Goal: Task Accomplishment & Management: Use online tool/utility

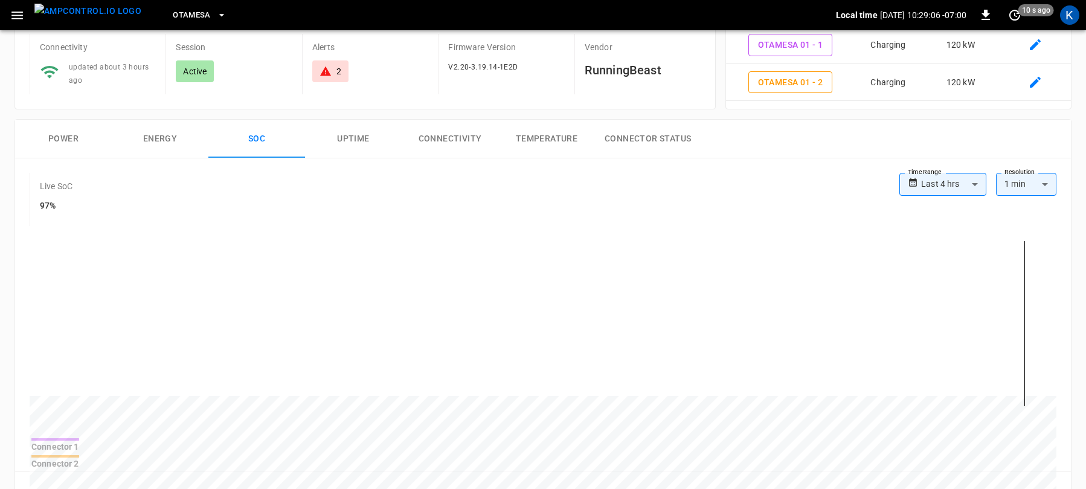
scroll to position [112, 0]
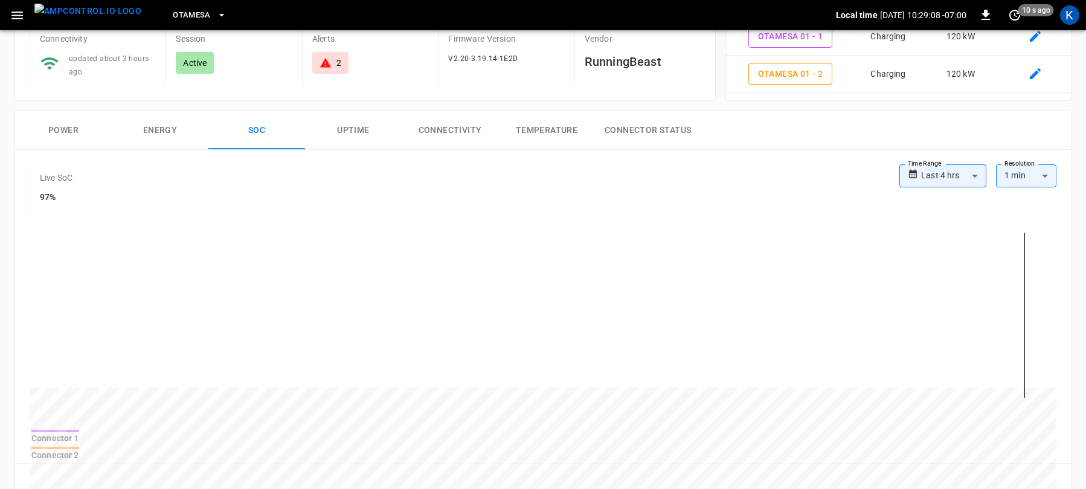
click at [65, 126] on button "Power" at bounding box center [63, 130] width 97 height 39
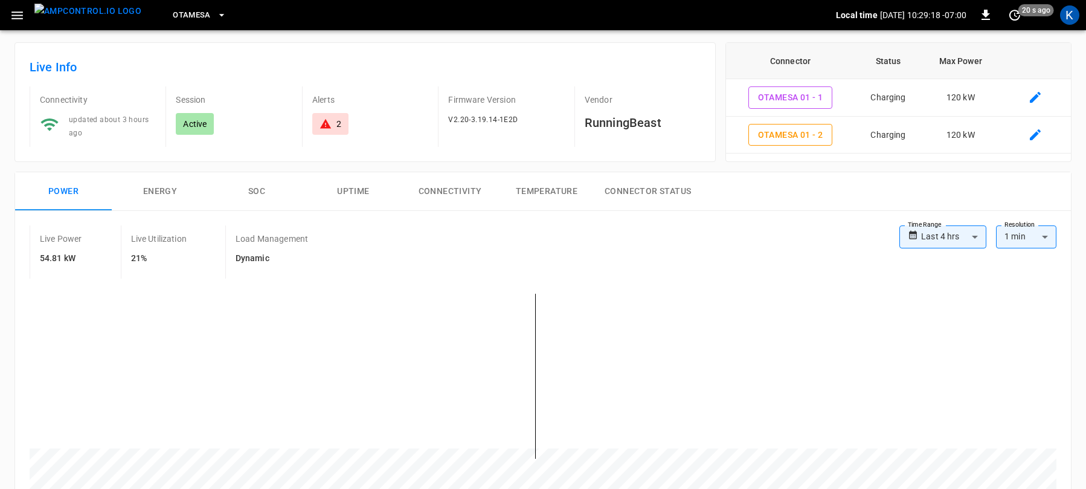
scroll to position [0, 0]
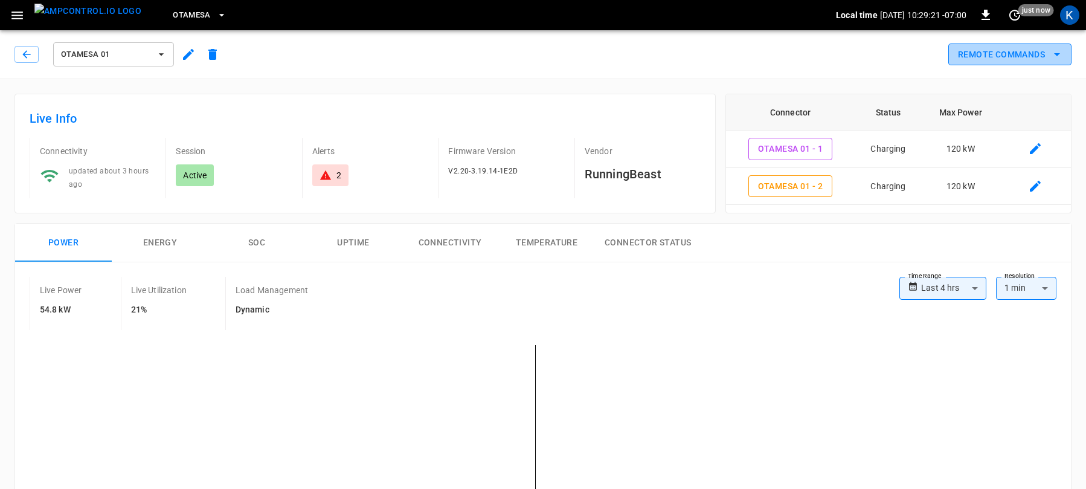
click at [1003, 50] on button "Remote Commands" at bounding box center [1010, 54] width 123 height 22
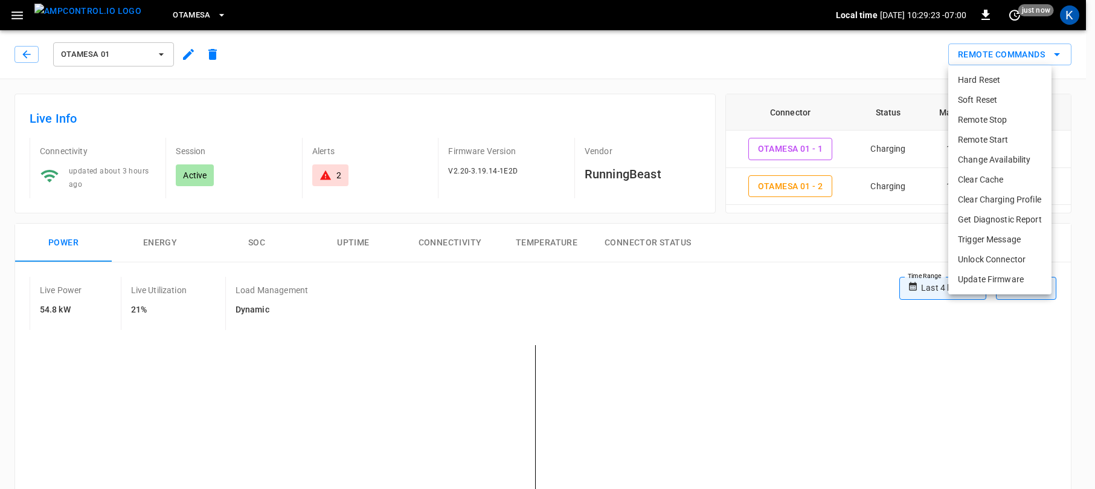
click at [988, 120] on li "Remote Stop" at bounding box center [1000, 120] width 103 height 20
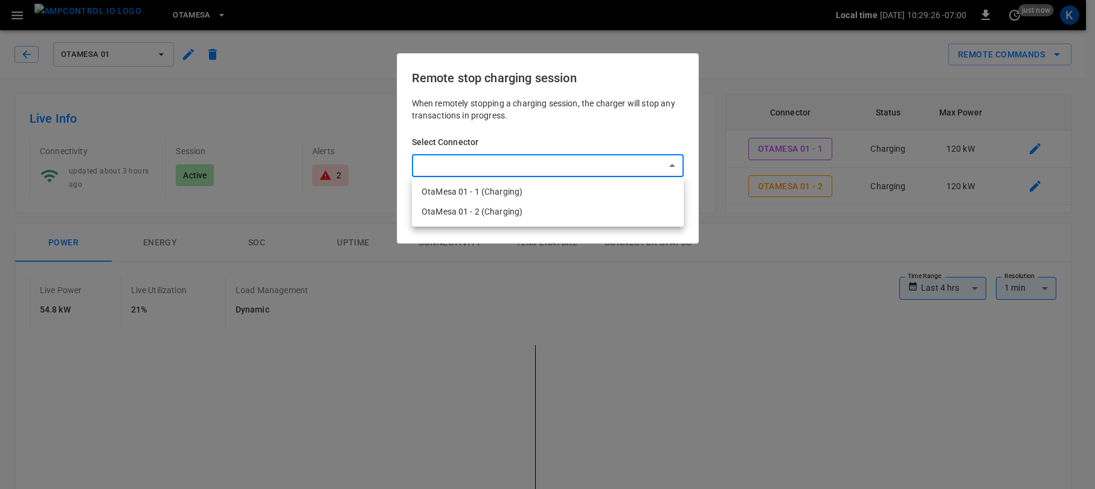
click at [467, 192] on li "OtaMesa 01 - 1 (Charging)" at bounding box center [548, 192] width 272 height 20
type input "**********"
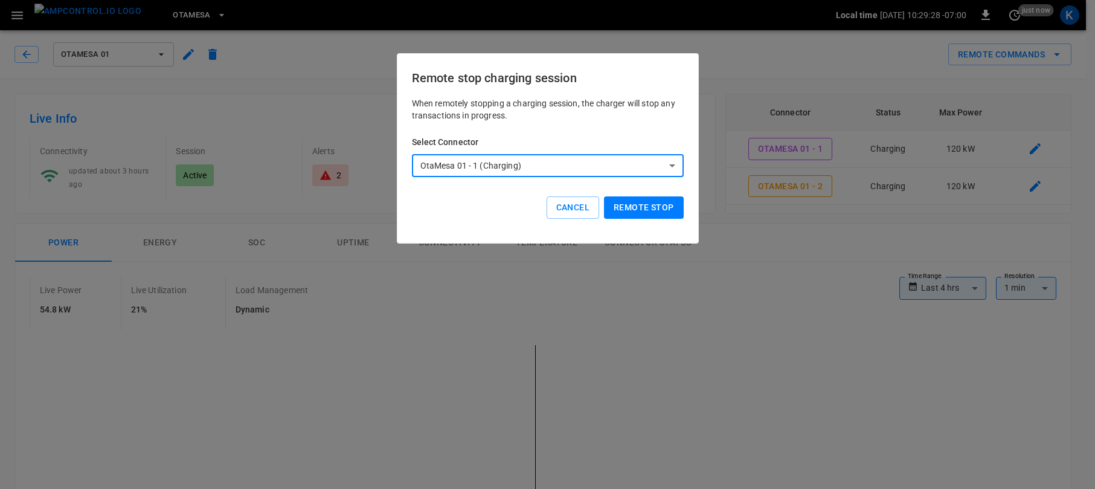
click at [645, 208] on button "Remote stop" at bounding box center [643, 207] width 79 height 22
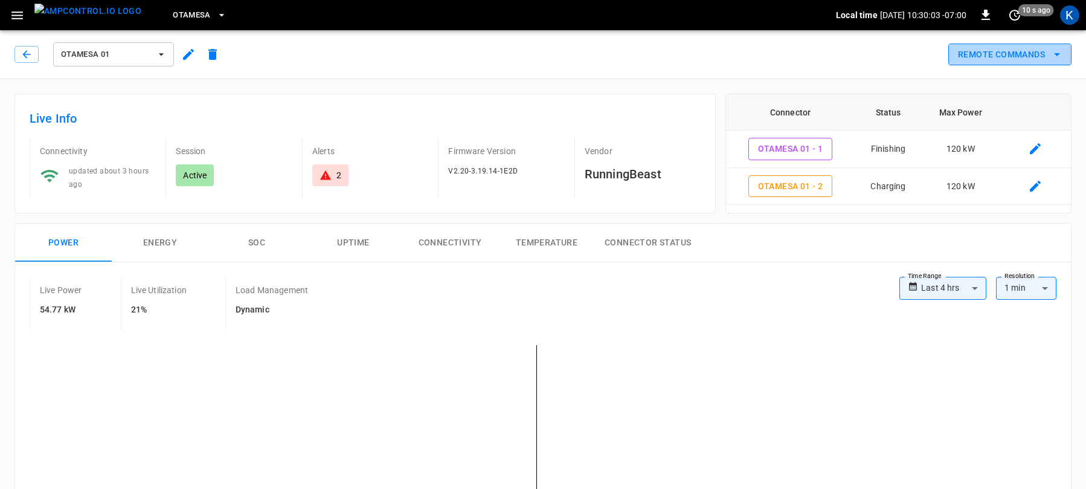
click at [1008, 53] on button "Remote Commands" at bounding box center [1010, 54] width 123 height 22
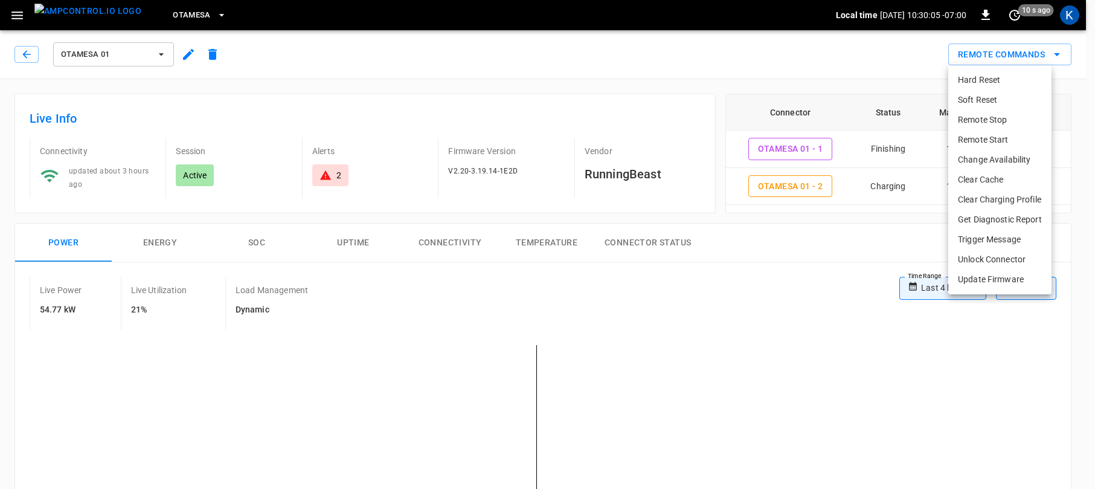
click at [983, 138] on li "Remote Start" at bounding box center [1000, 140] width 103 height 20
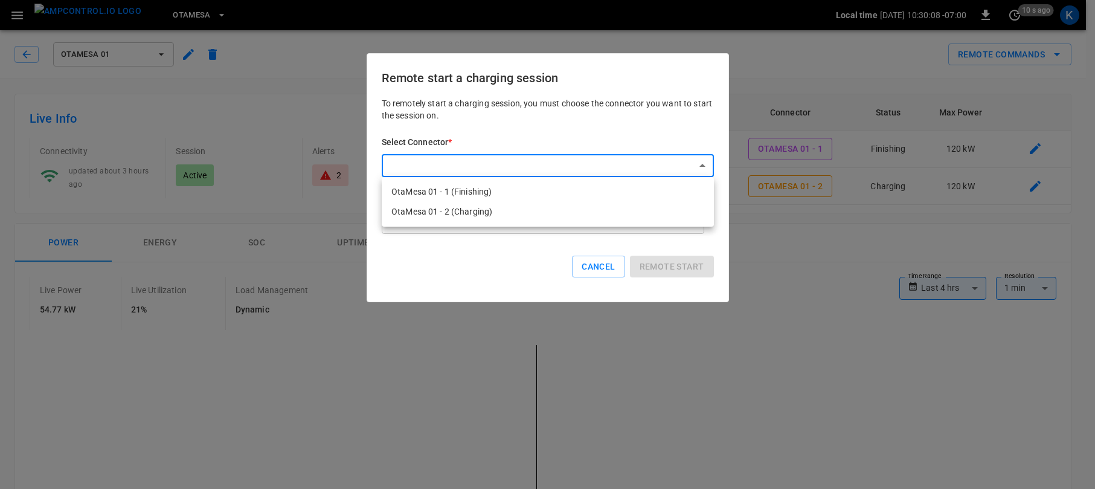
click at [447, 193] on li "OtaMesa 01 - 1 (Finishing)" at bounding box center [548, 192] width 332 height 20
type input "**********"
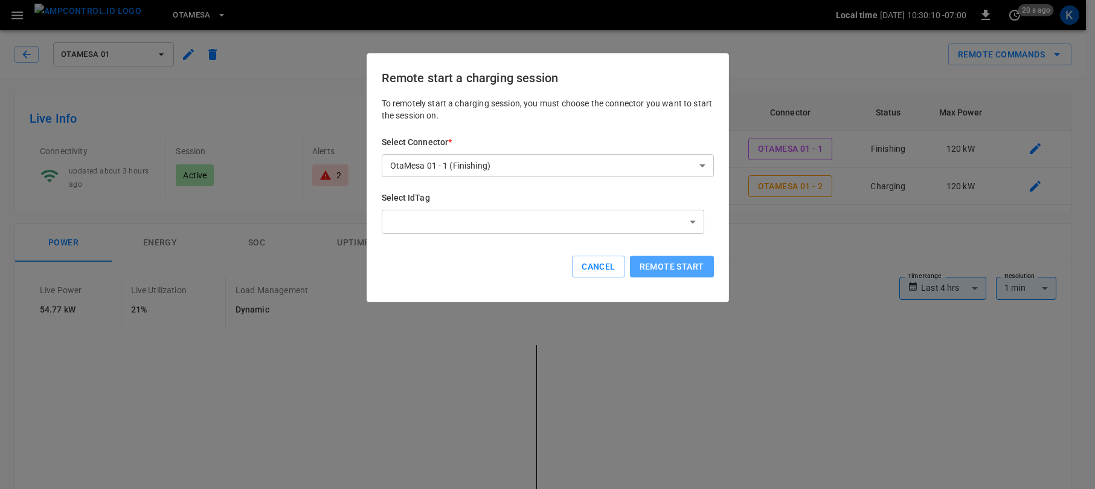
click at [676, 266] on button "Remote start" at bounding box center [672, 267] width 84 height 22
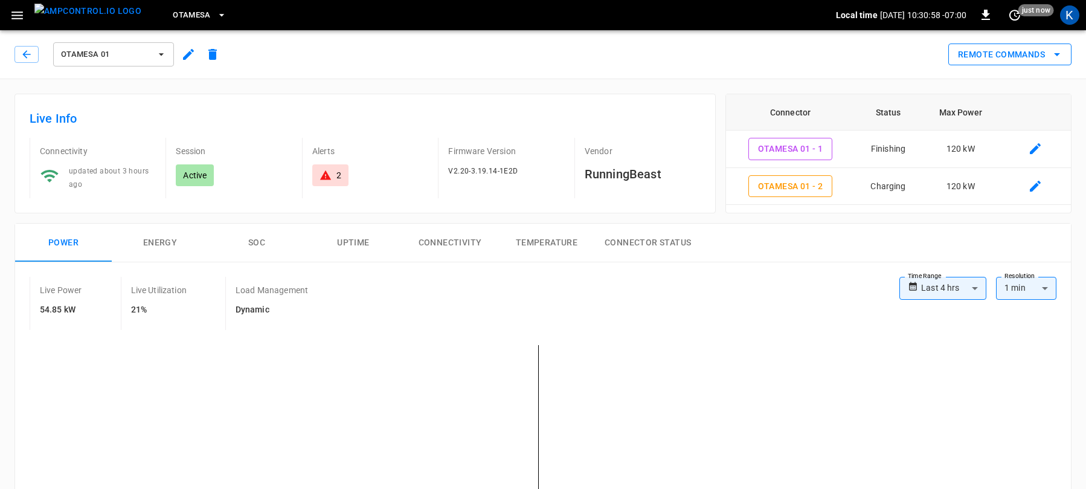
click at [1011, 57] on button "Remote Commands" at bounding box center [1010, 54] width 123 height 22
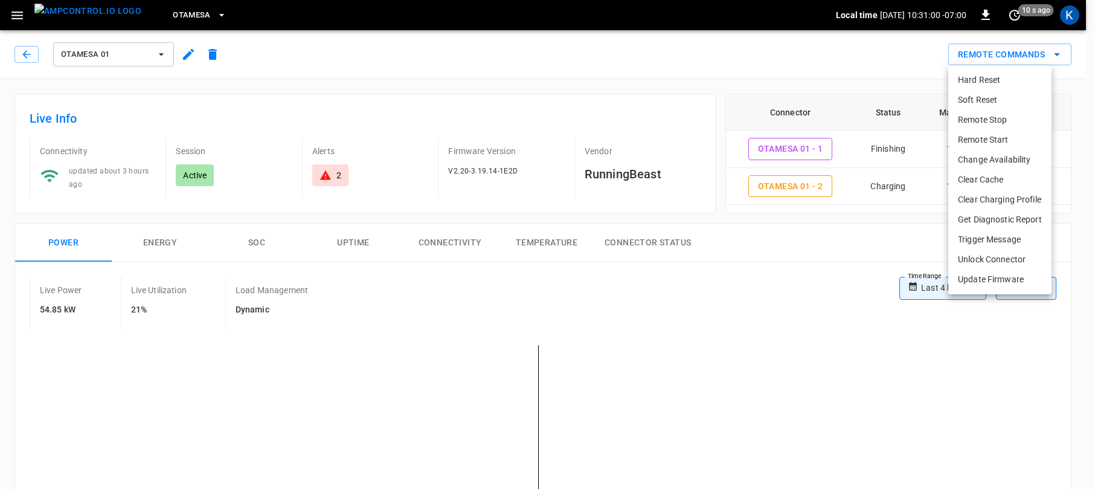
click at [983, 138] on li "Remote Start" at bounding box center [1000, 140] width 103 height 20
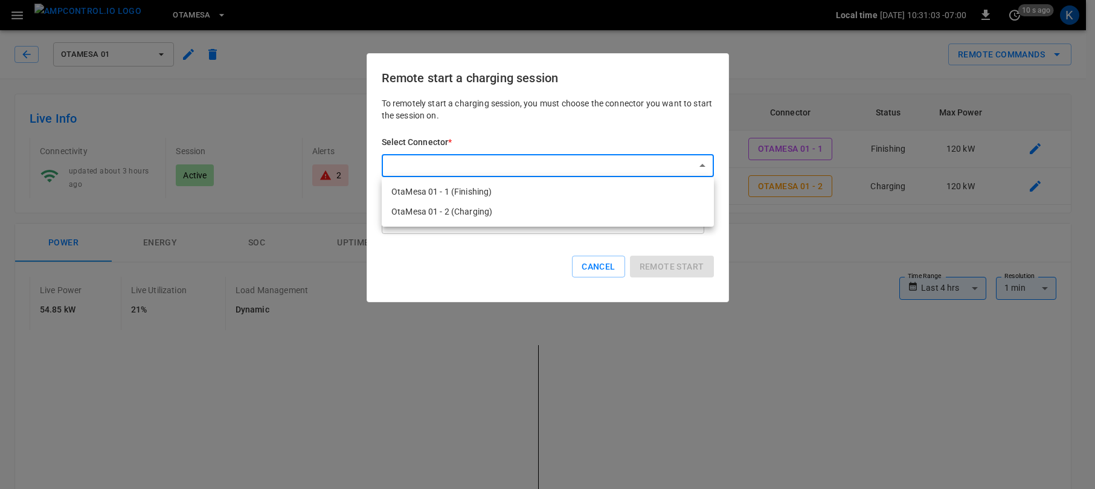
click at [459, 192] on li "OtaMesa 01 - 1 (Finishing)" at bounding box center [548, 192] width 332 height 20
type input "**********"
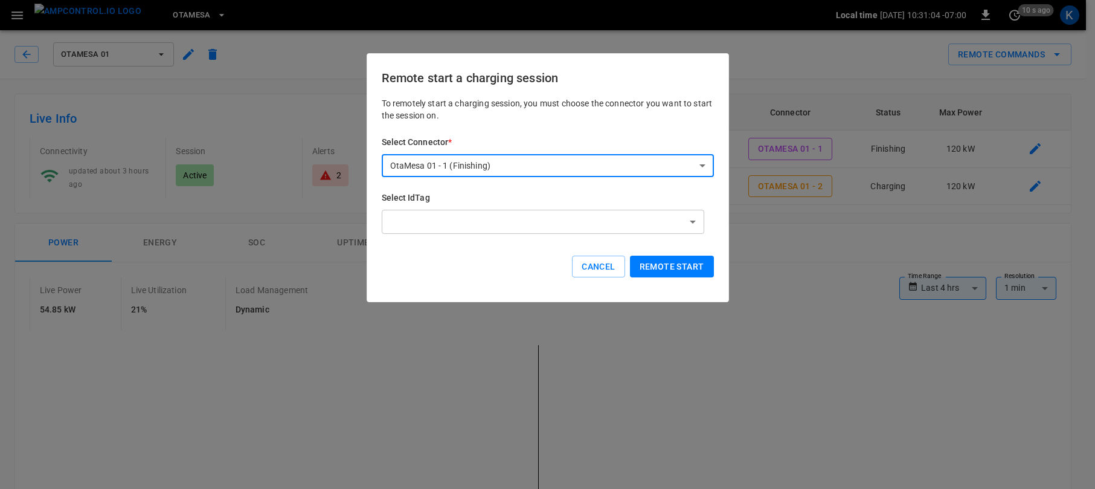
click at [671, 270] on button "Remote start" at bounding box center [672, 267] width 84 height 22
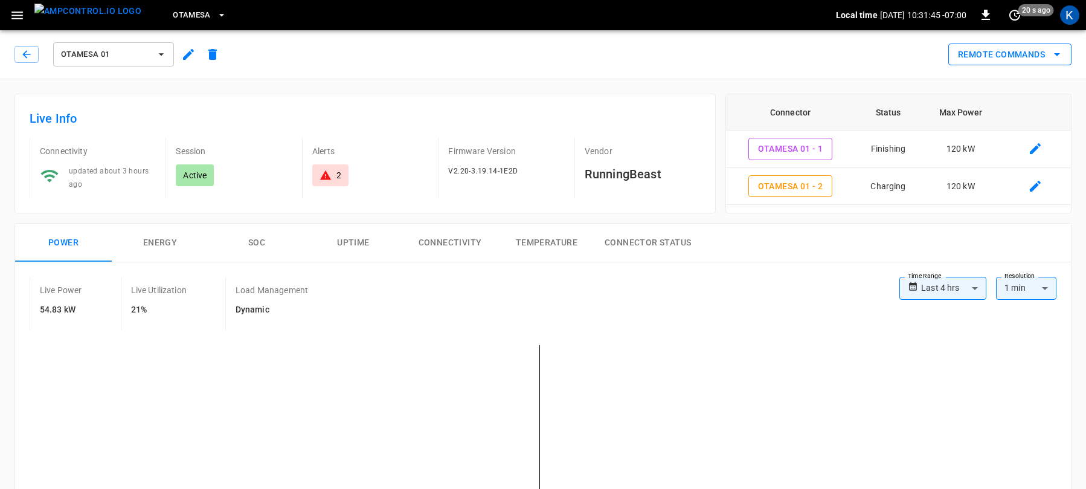
click at [1004, 54] on button "Remote Commands" at bounding box center [1010, 54] width 123 height 22
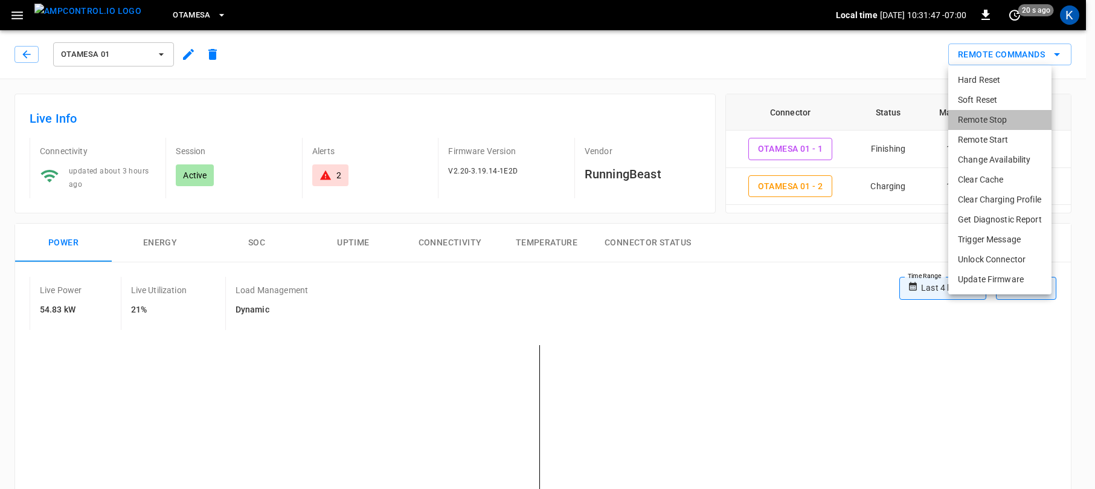
click at [983, 123] on li "Remote Stop" at bounding box center [1000, 120] width 103 height 20
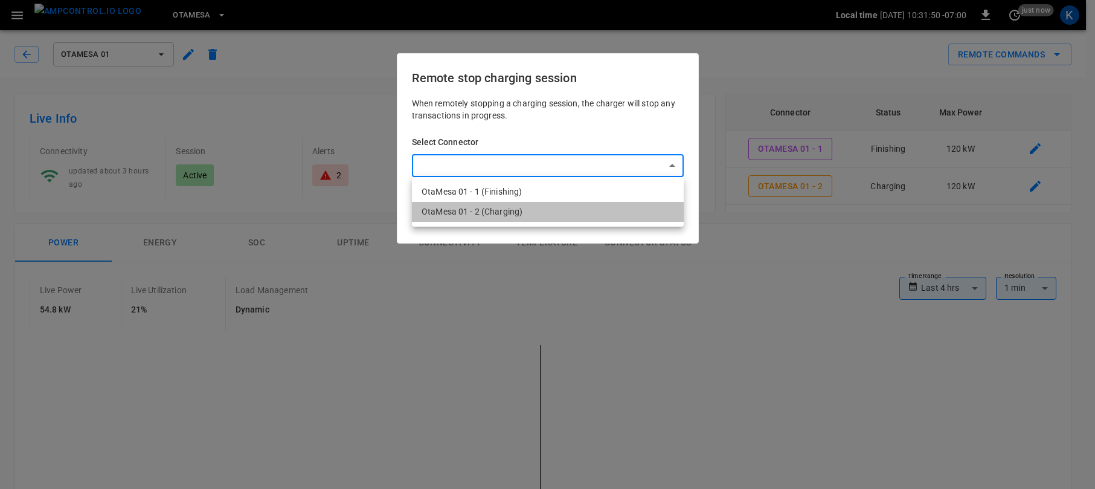
click at [475, 213] on li "OtaMesa 01 - 2 (Charging)" at bounding box center [548, 212] width 272 height 20
type input "**********"
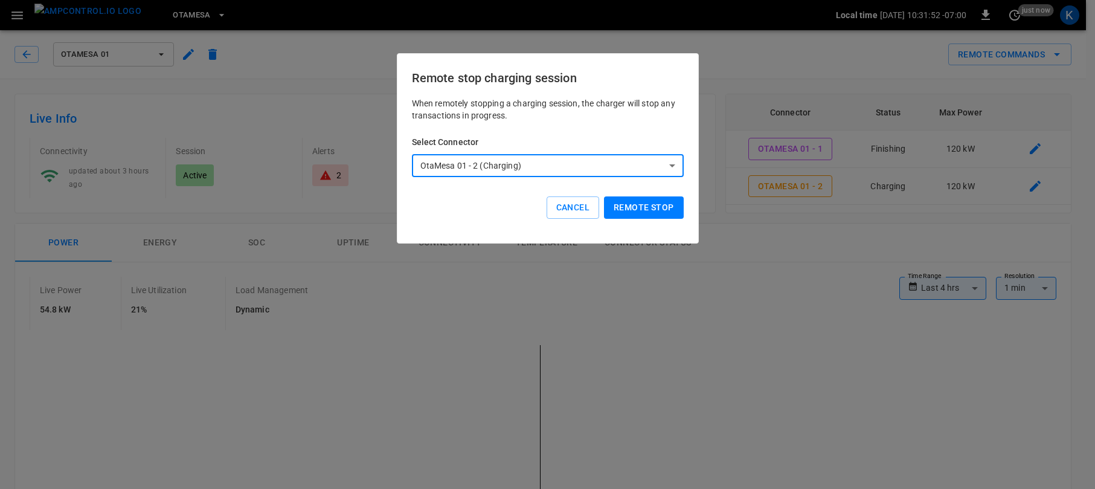
click at [642, 208] on button "Remote stop" at bounding box center [643, 207] width 79 height 22
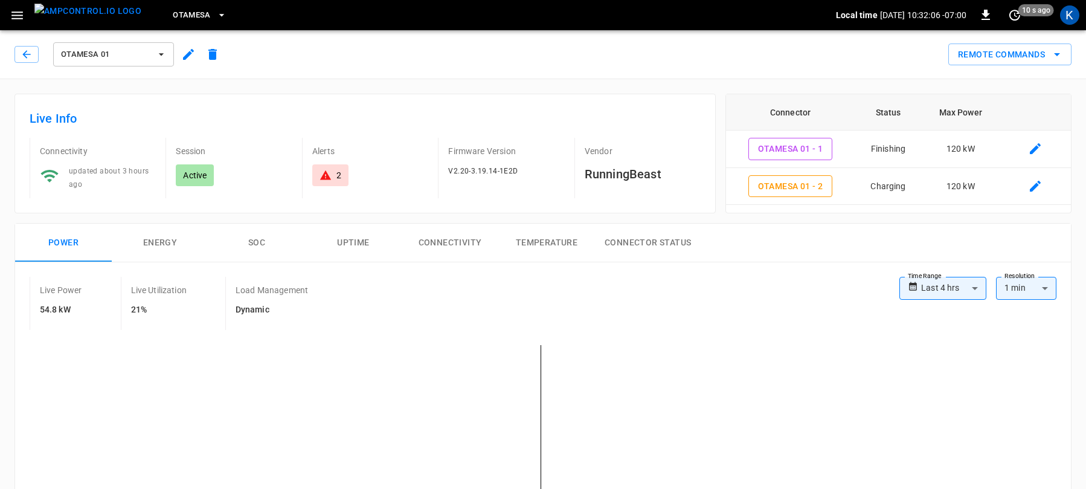
click at [828, 52] on div "Remote Commands" at bounding box center [648, 50] width 847 height 32
click at [1014, 54] on button "Remote Commands" at bounding box center [1010, 54] width 123 height 22
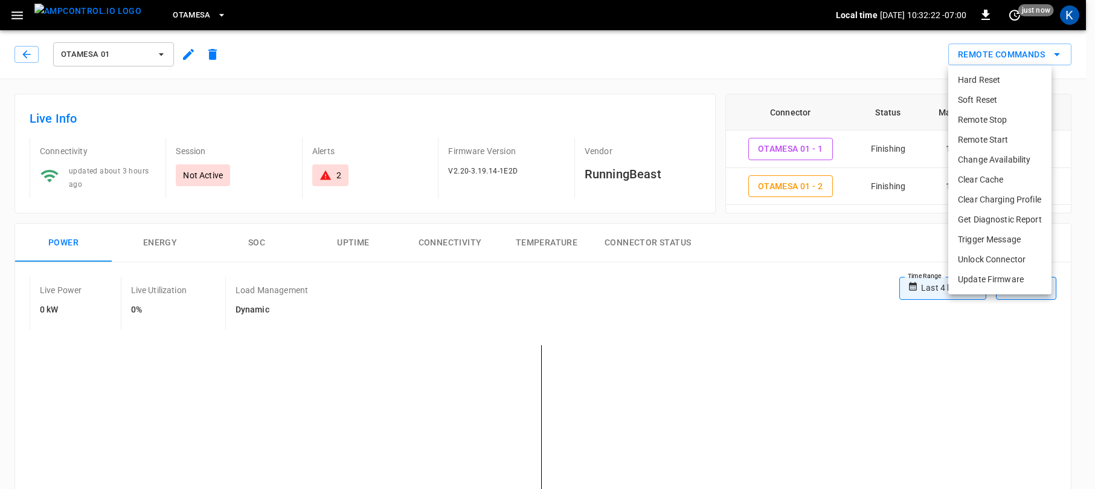
click at [979, 82] on li "Hard Reset" at bounding box center [1000, 80] width 103 height 20
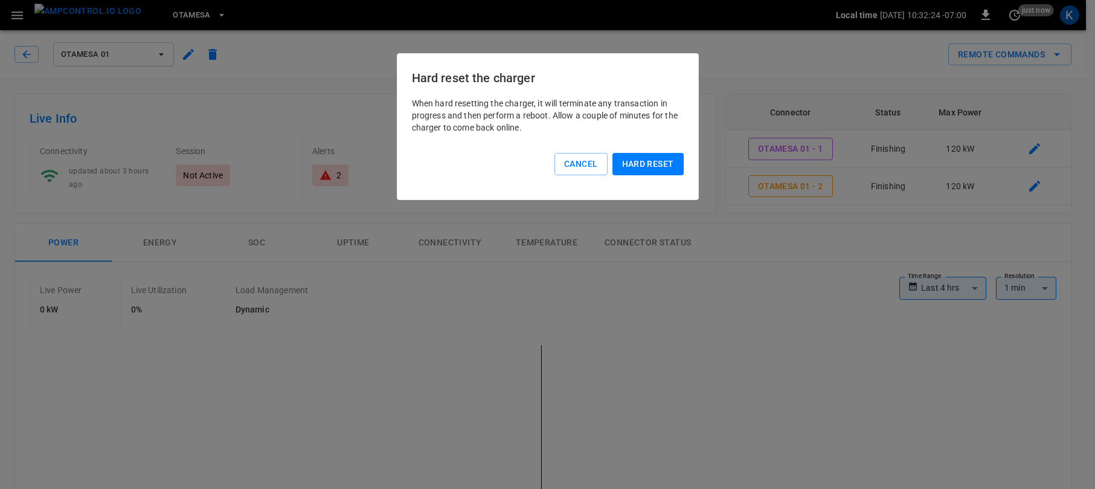
click at [643, 163] on button "Hard reset" at bounding box center [648, 164] width 71 height 22
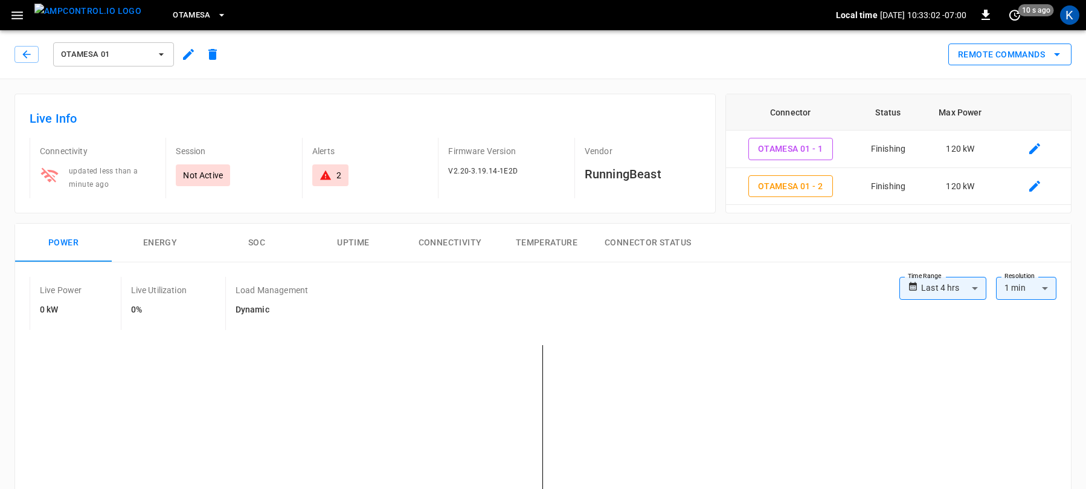
click at [1009, 52] on button "Remote Commands" at bounding box center [1010, 54] width 123 height 22
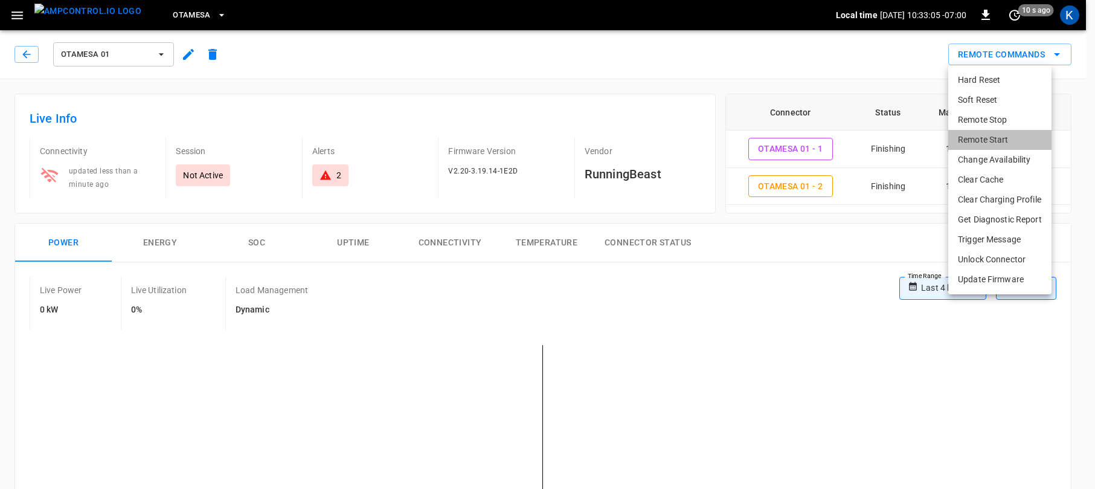
click at [981, 139] on li "Remote Start" at bounding box center [1000, 140] width 103 height 20
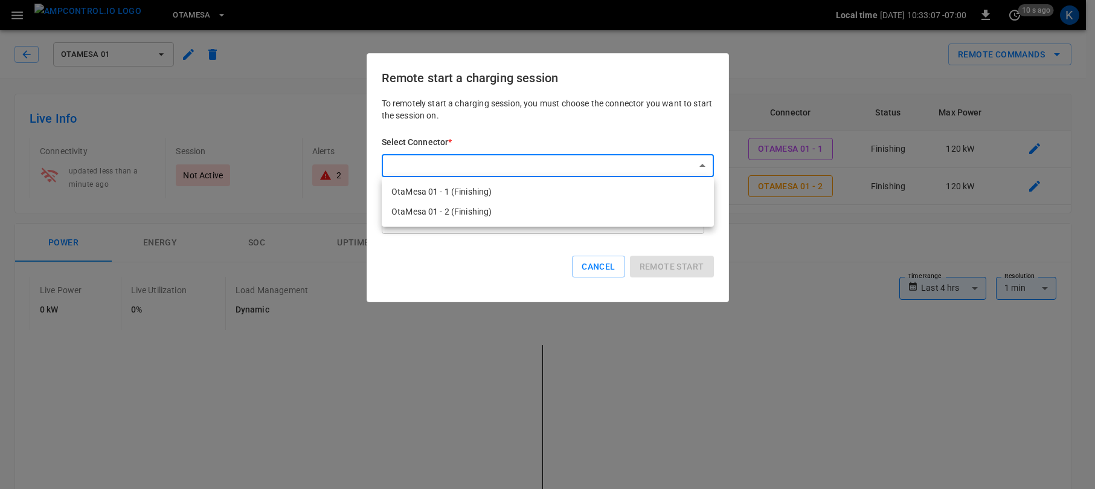
click at [461, 189] on li "OtaMesa 01 - 1 (Finishing)" at bounding box center [548, 192] width 332 height 20
type input "**********"
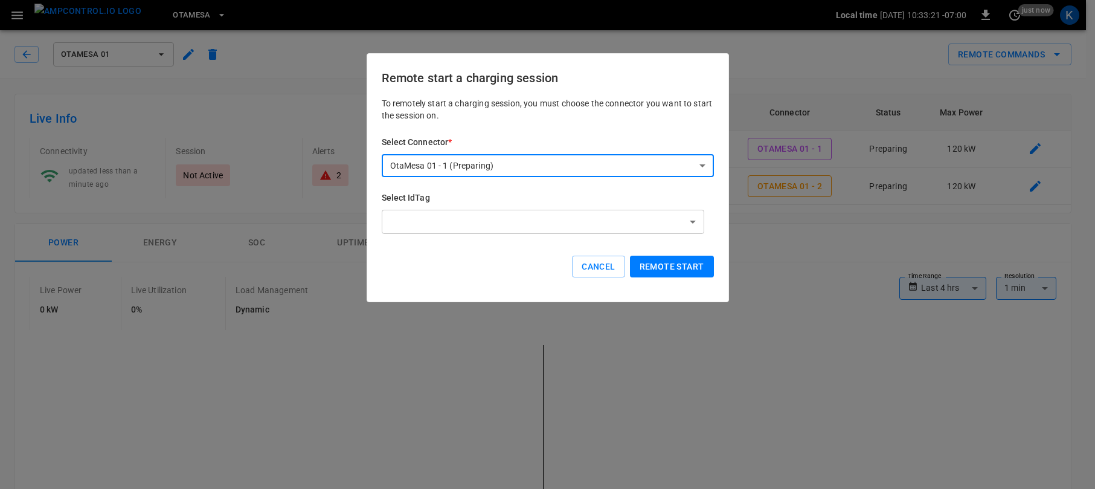
click at [672, 266] on button "Remote start" at bounding box center [672, 267] width 84 height 22
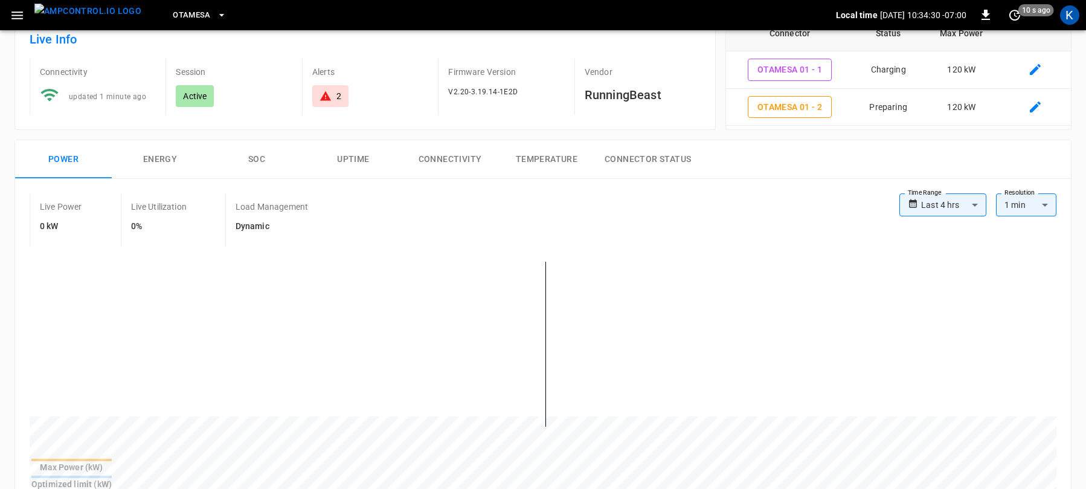
scroll to position [129, 0]
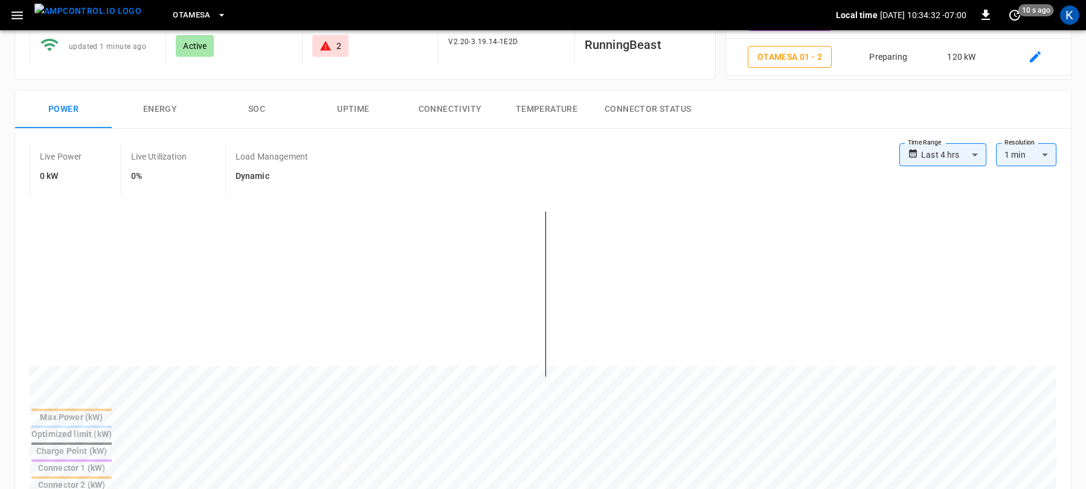
click at [259, 110] on button "SOC" at bounding box center [256, 109] width 97 height 39
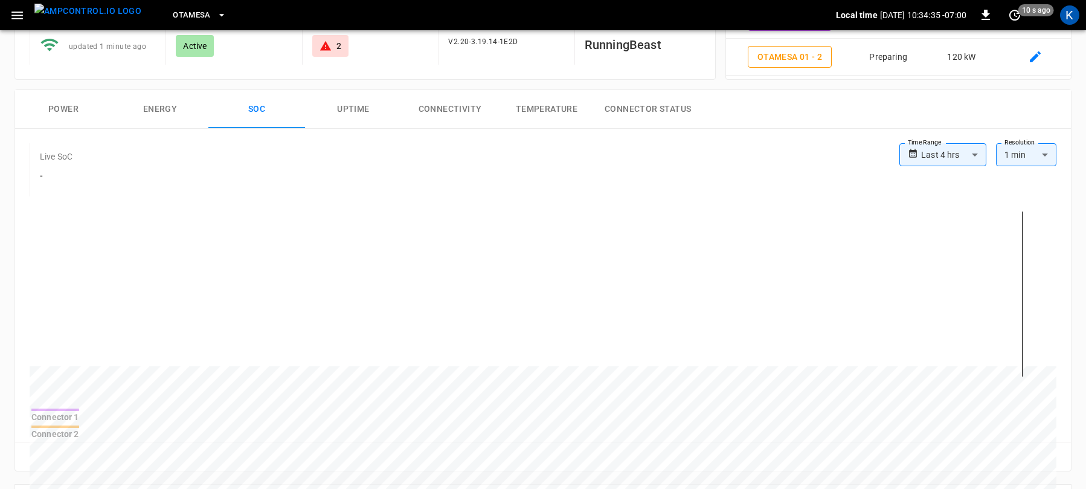
click at [158, 109] on button "Energy" at bounding box center [160, 109] width 97 height 39
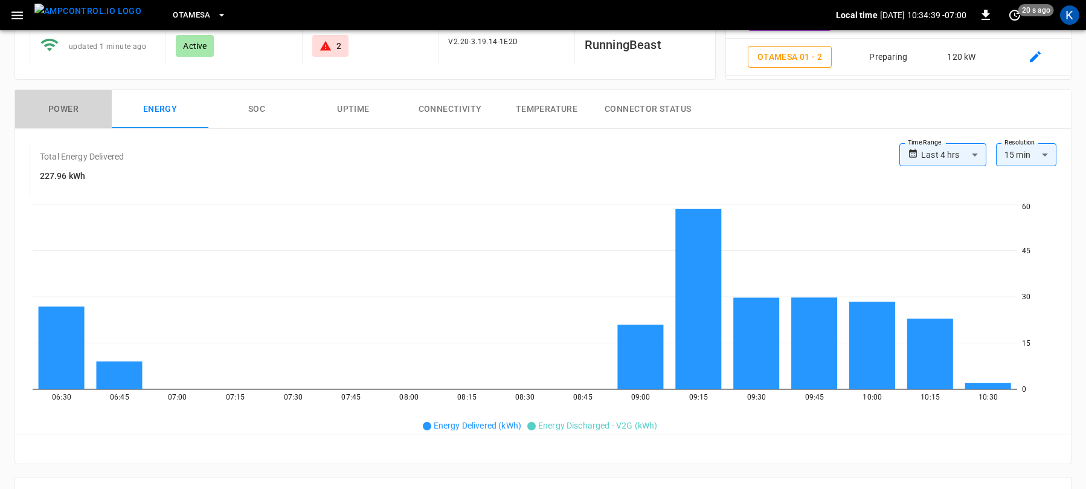
click at [62, 106] on button "Power" at bounding box center [63, 109] width 97 height 39
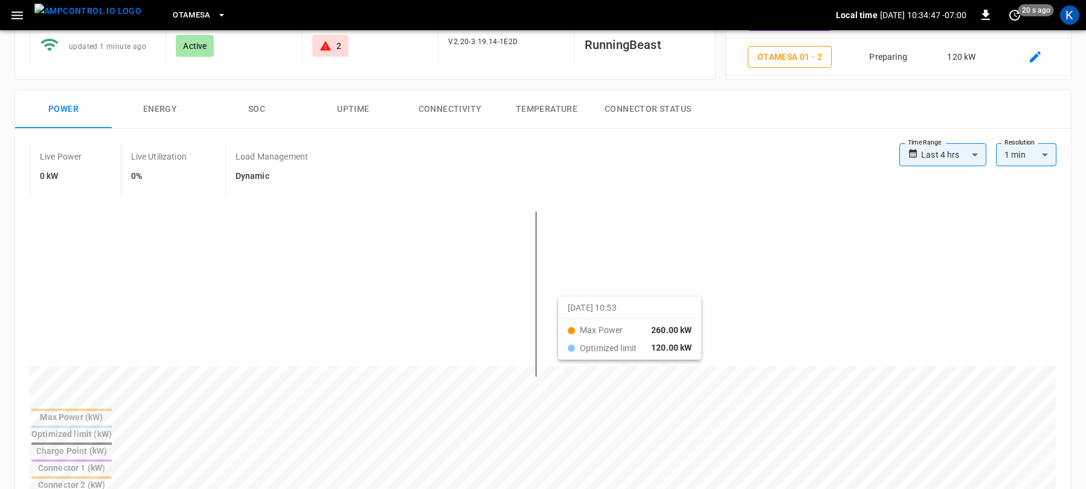
drag, startPoint x: 505, startPoint y: 297, endPoint x: 573, endPoint y: 307, distance: 69.0
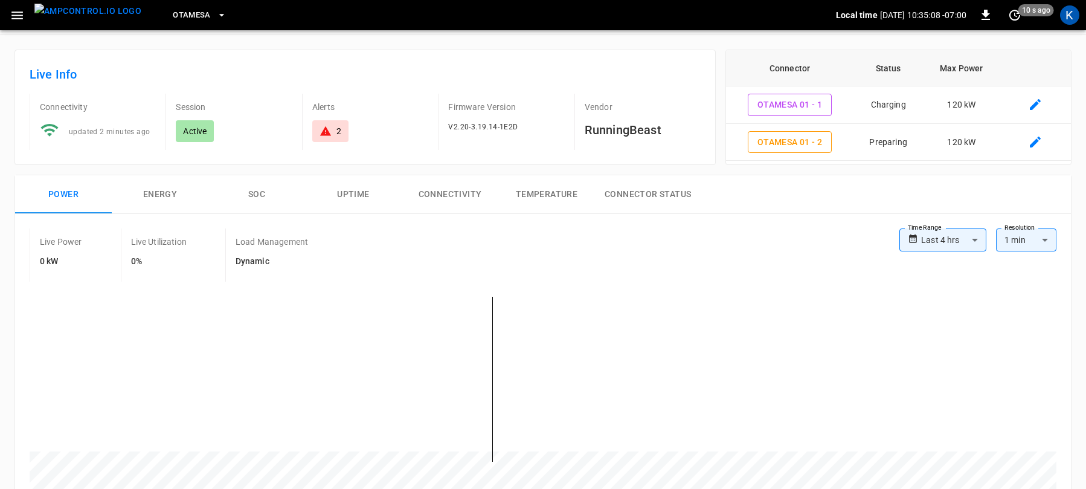
scroll to position [0, 0]
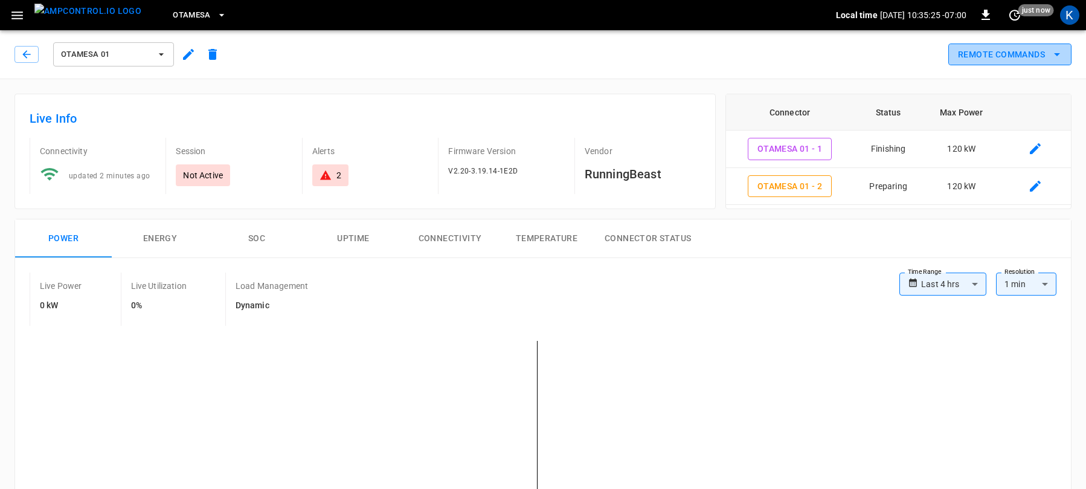
click at [1010, 52] on button "Remote Commands" at bounding box center [1010, 54] width 123 height 22
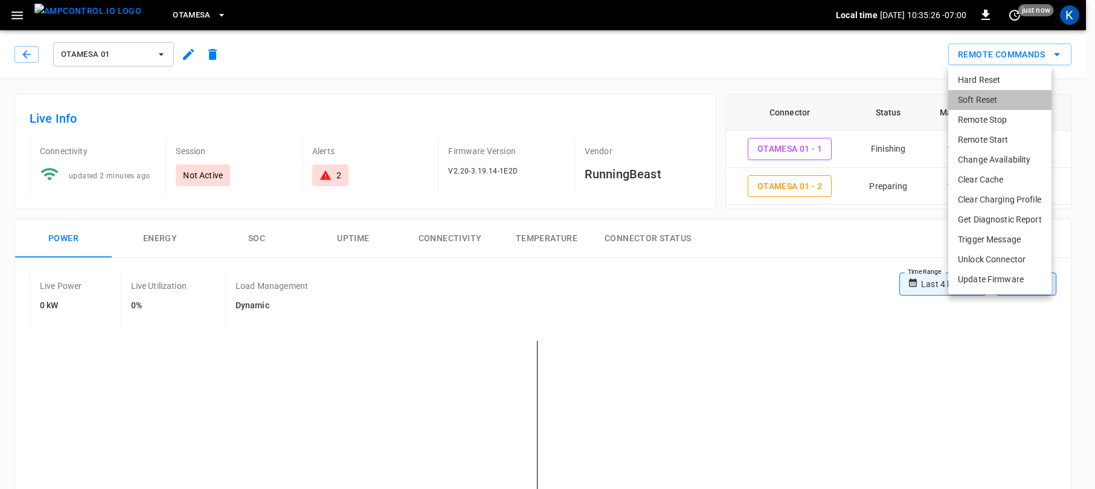
click at [982, 102] on li "Soft Reset" at bounding box center [1000, 100] width 103 height 20
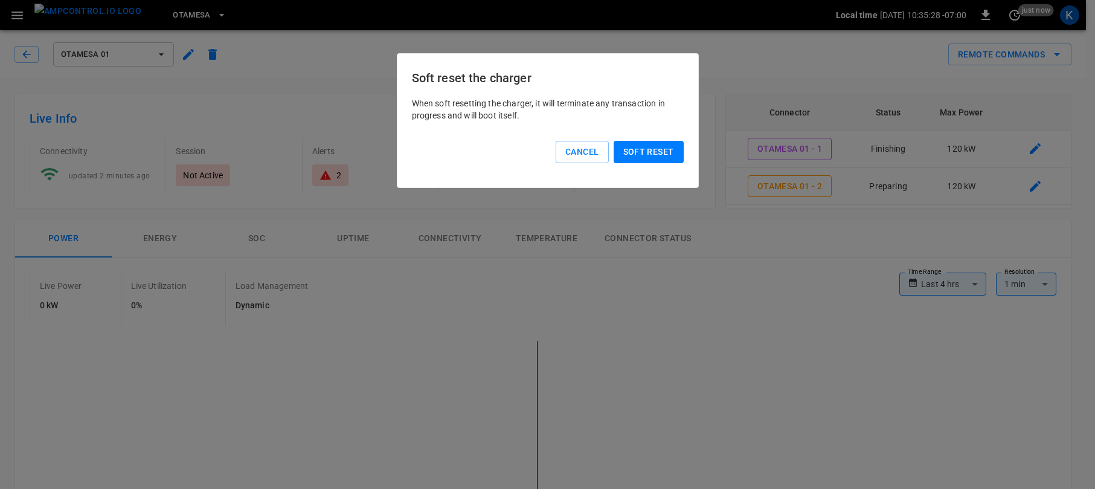
click at [640, 153] on button "Soft reset" at bounding box center [649, 152] width 70 height 22
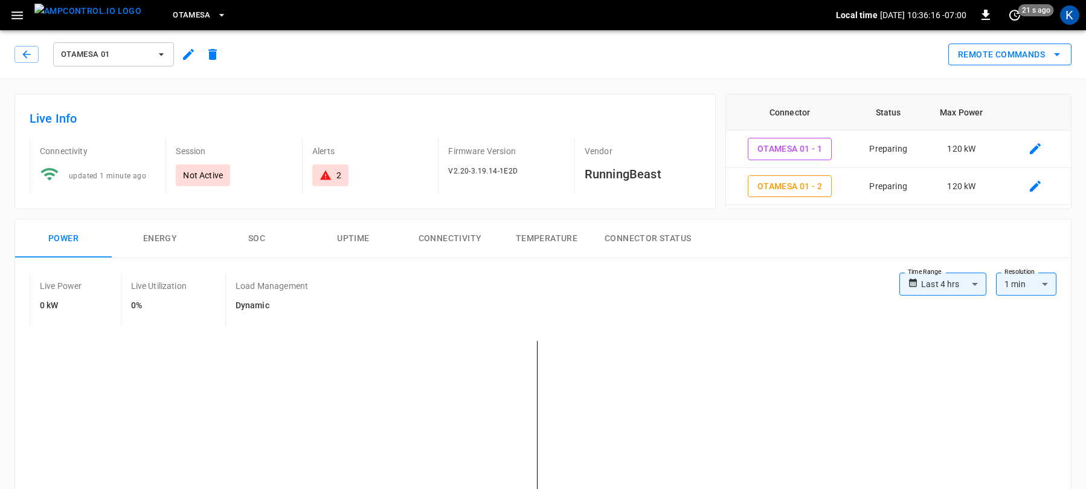
click at [1006, 48] on button "Remote Commands" at bounding box center [1010, 54] width 123 height 22
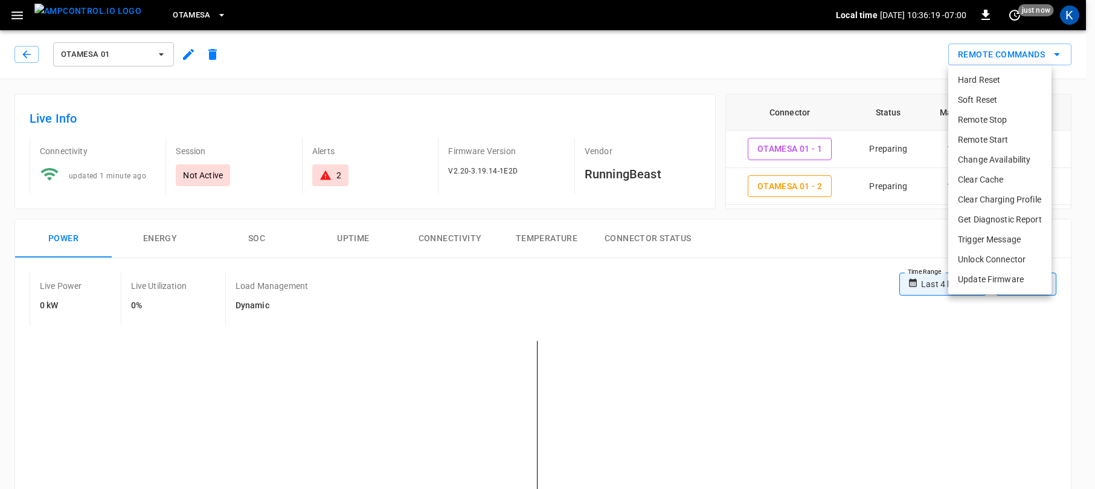
click at [982, 138] on li "Remote Start" at bounding box center [1000, 140] width 103 height 20
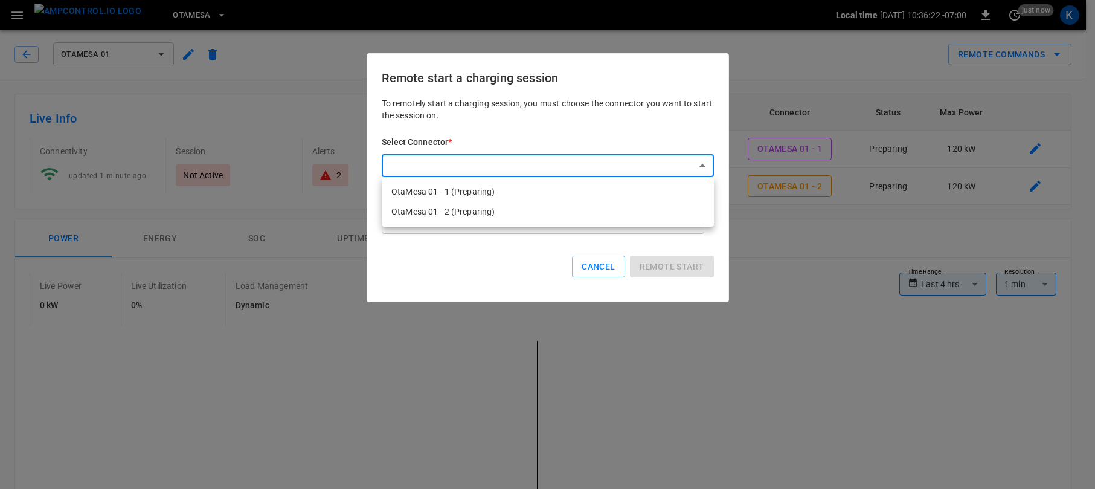
click at [456, 188] on li "OtaMesa 01 - 1 (Preparing)" at bounding box center [548, 192] width 332 height 20
type input "**********"
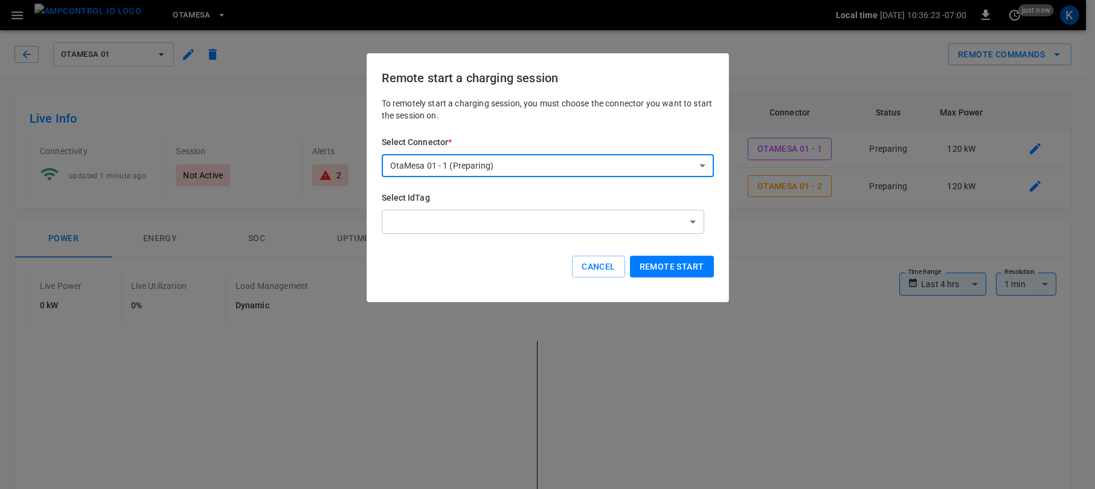
click at [664, 267] on button "Remote start" at bounding box center [672, 267] width 84 height 22
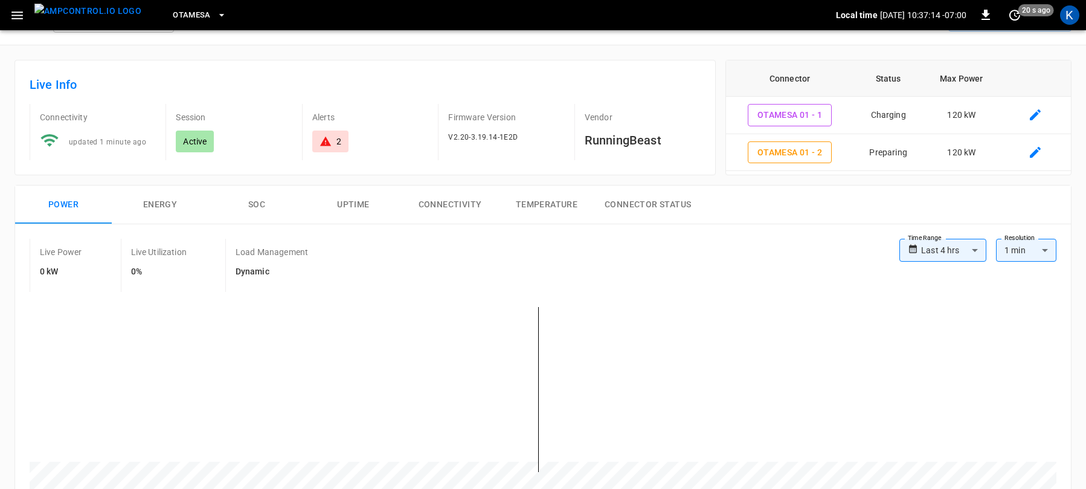
scroll to position [44, 0]
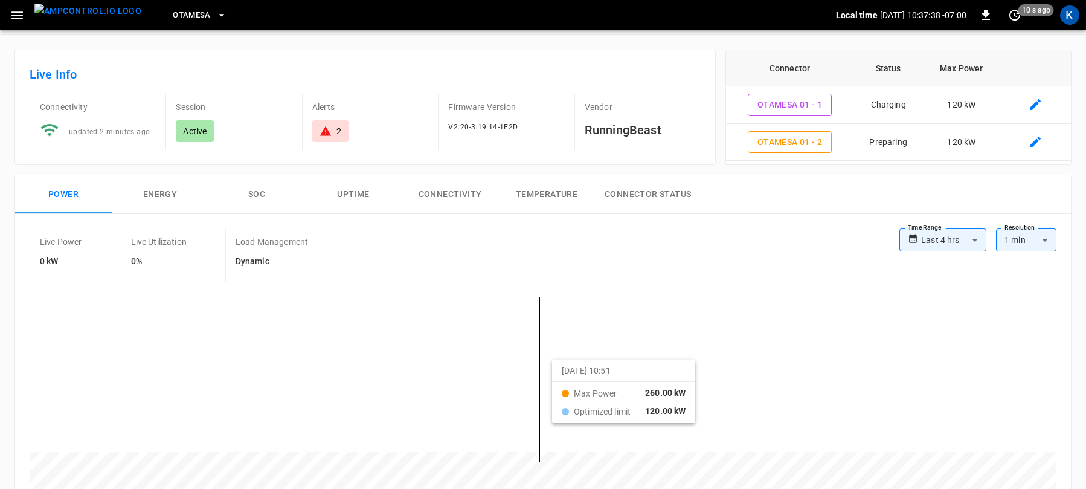
drag, startPoint x: 513, startPoint y: 366, endPoint x: 565, endPoint y: 370, distance: 52.7
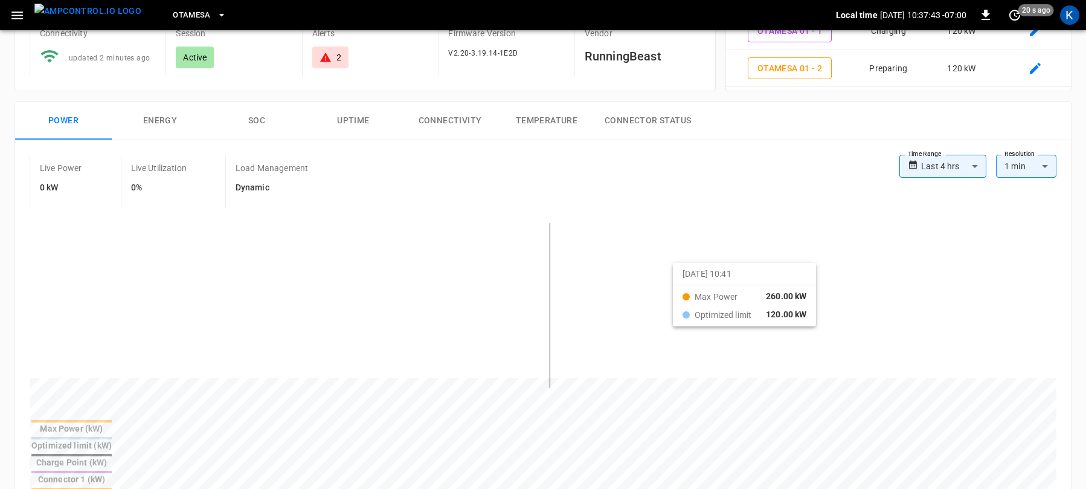
scroll to position [134, 0]
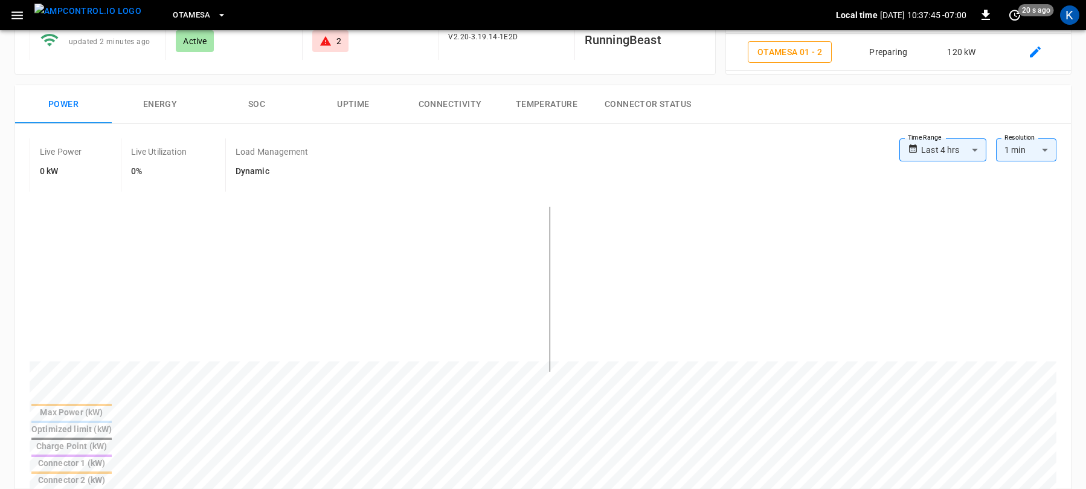
click at [112, 471] on div at bounding box center [71, 472] width 80 height 2
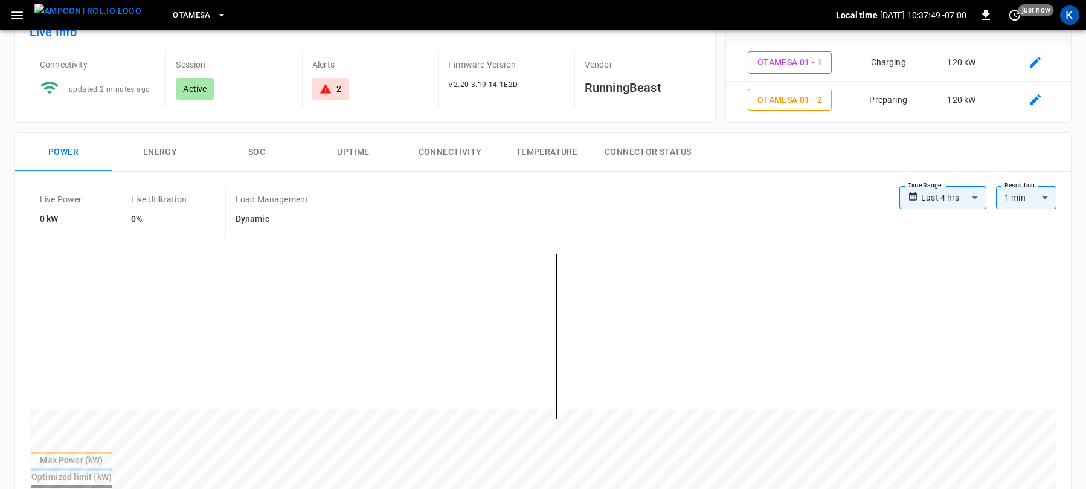
scroll to position [0, 0]
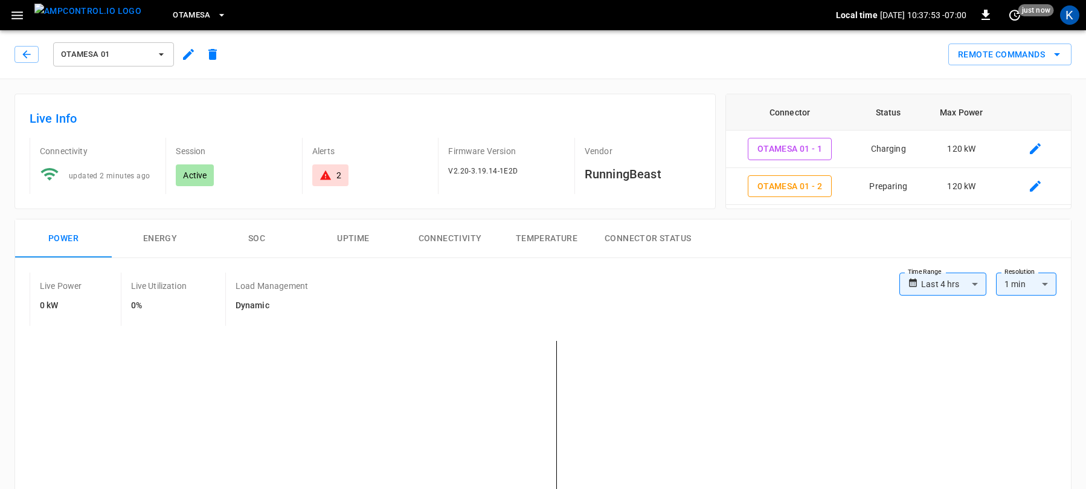
click at [156, 239] on button "Energy" at bounding box center [160, 238] width 97 height 39
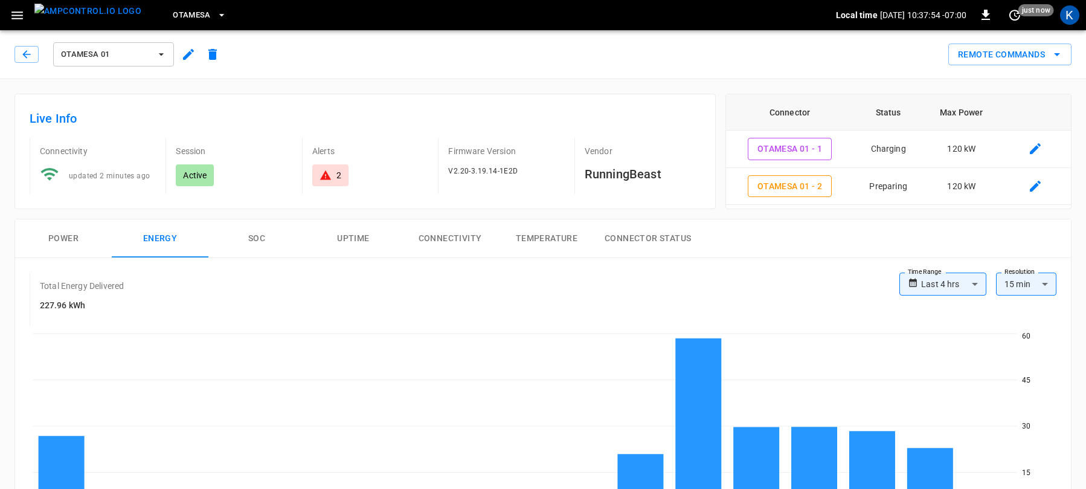
click at [63, 236] on button "Power" at bounding box center [63, 238] width 97 height 39
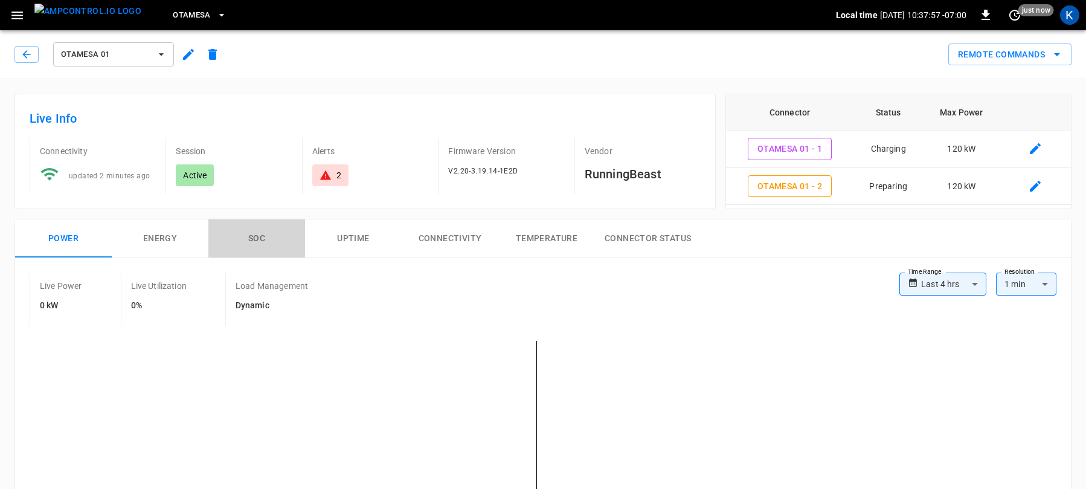
click at [250, 237] on button "SOC" at bounding box center [256, 238] width 97 height 39
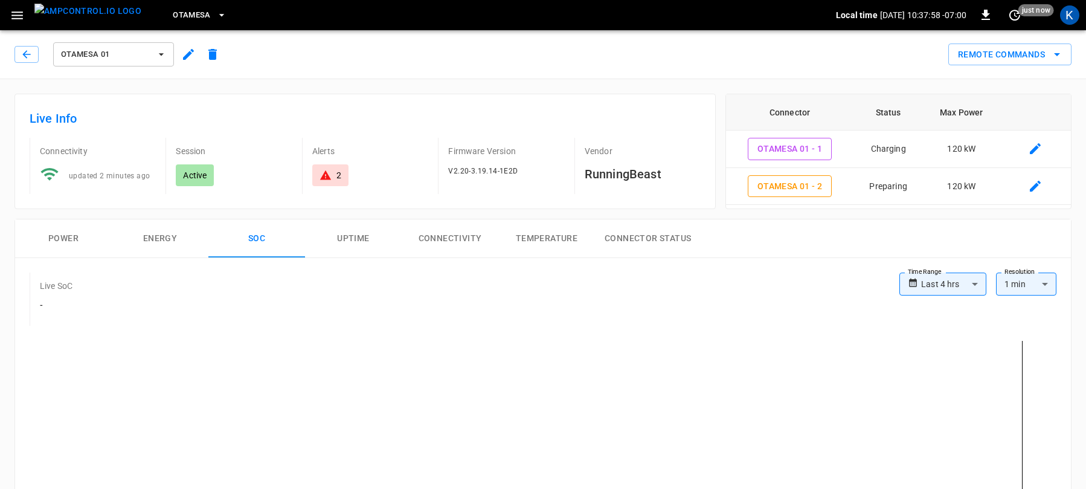
click at [65, 240] on button "Power" at bounding box center [63, 238] width 97 height 39
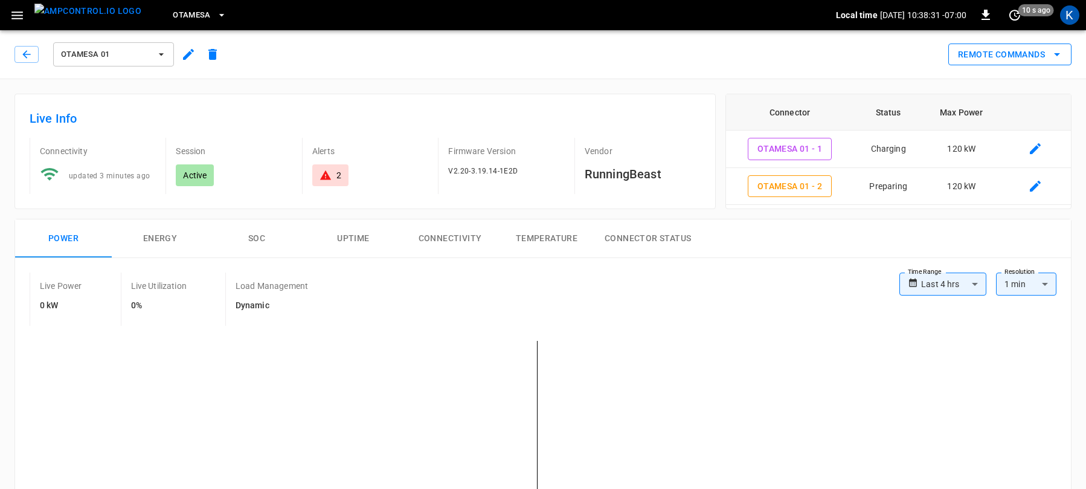
click at [1018, 53] on button "Remote Commands" at bounding box center [1010, 54] width 123 height 22
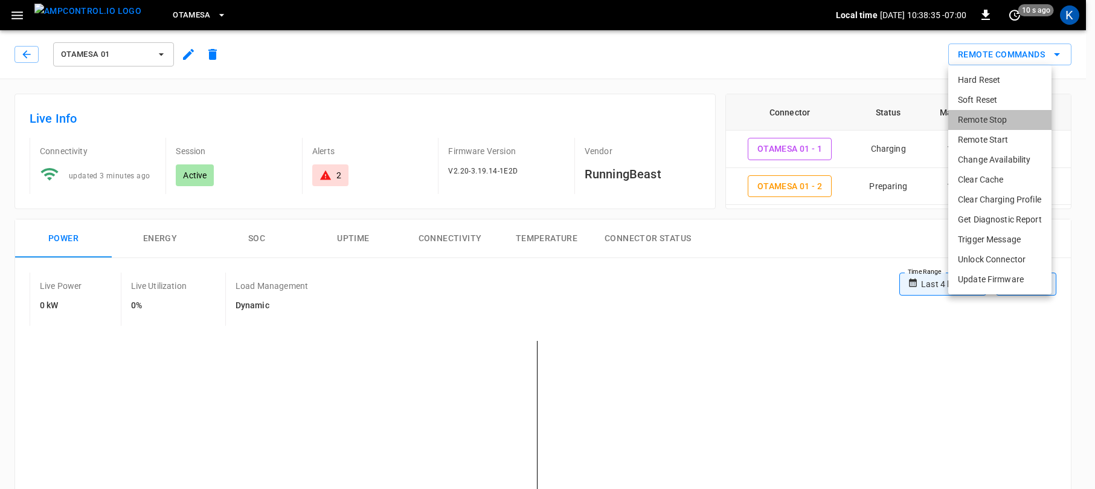
click at [980, 121] on li "Remote Stop" at bounding box center [1000, 120] width 103 height 20
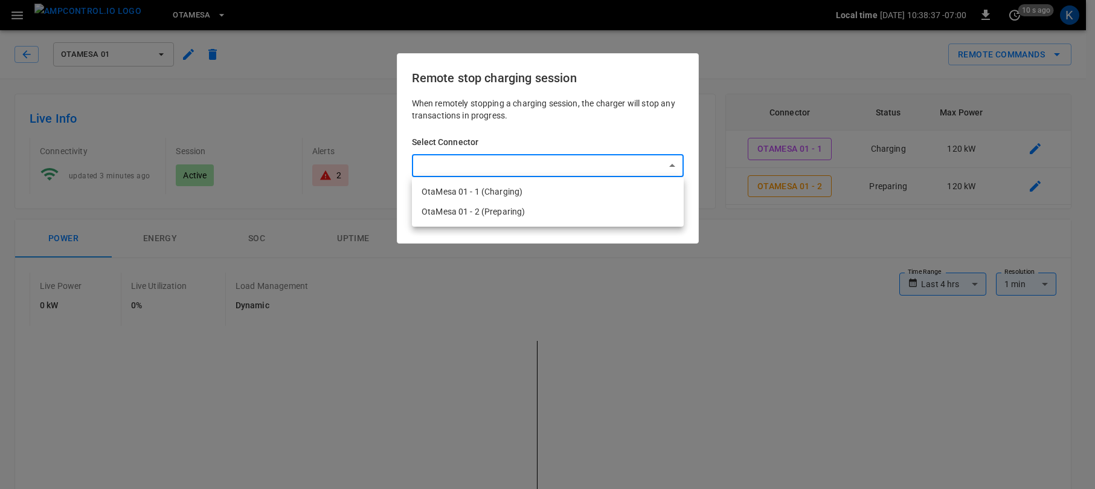
click at [483, 191] on li "OtaMesa 01 - 1 (Charging)" at bounding box center [548, 192] width 272 height 20
type input "**********"
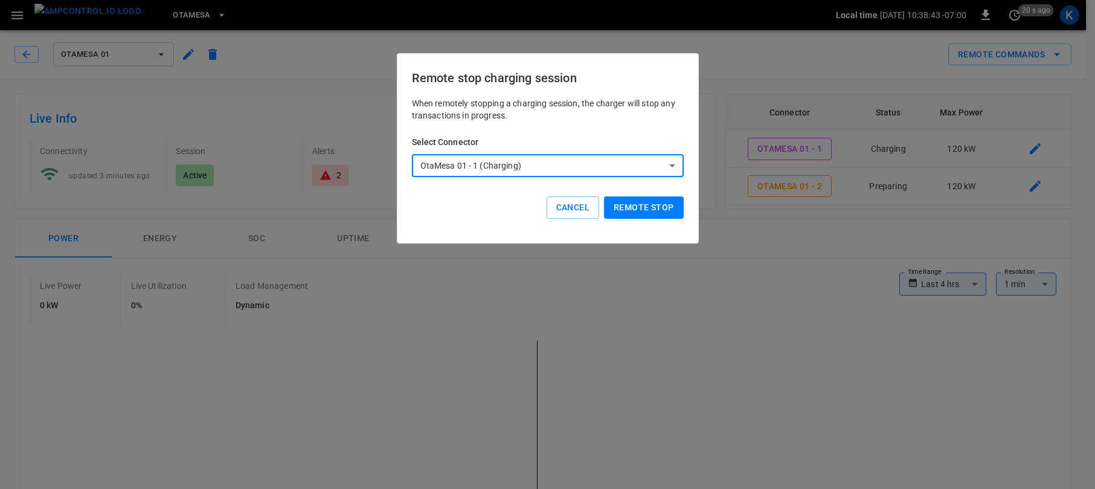
click at [637, 205] on button "Remote stop" at bounding box center [643, 207] width 79 height 22
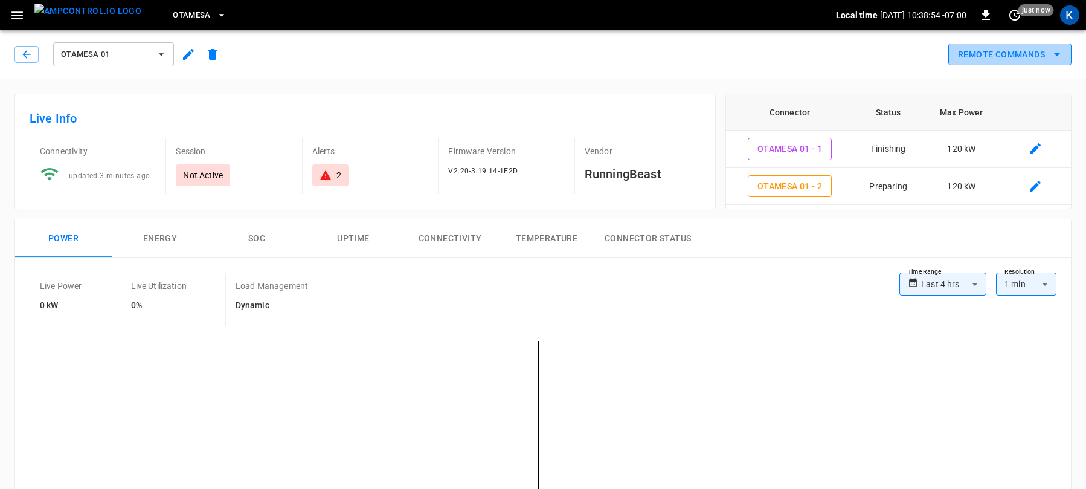
click at [1008, 53] on button "Remote Commands" at bounding box center [1010, 54] width 123 height 22
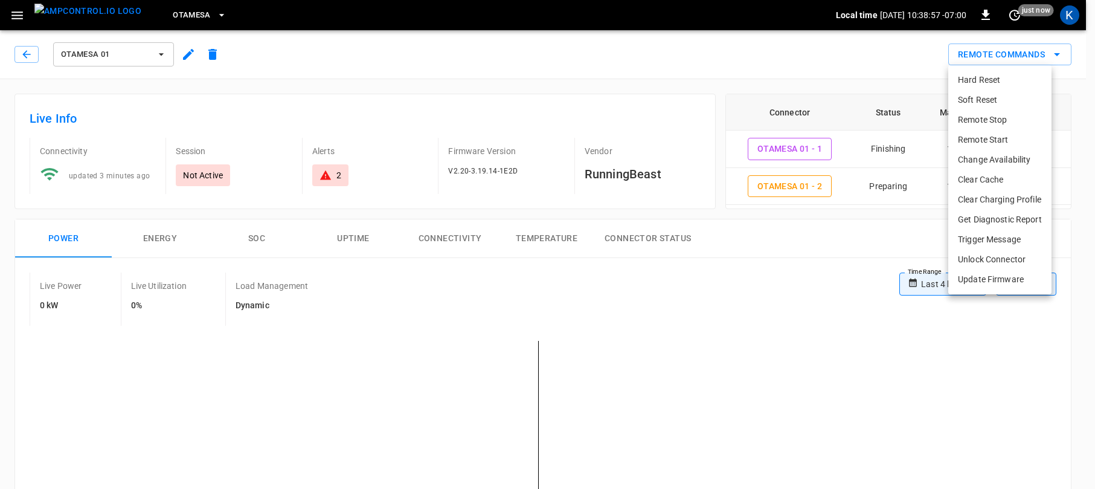
click at [980, 101] on li "Soft Reset" at bounding box center [1000, 100] width 103 height 20
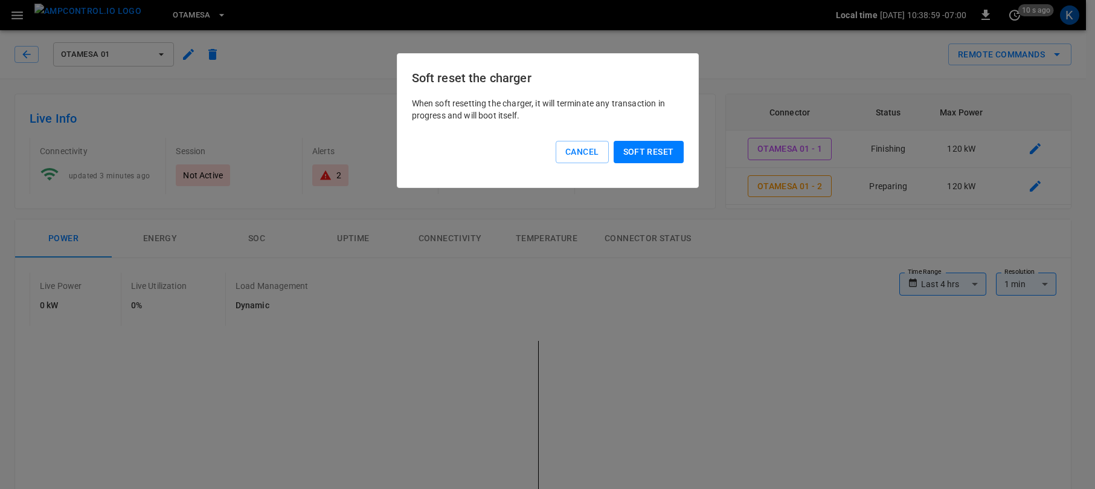
click at [643, 150] on button "Soft reset" at bounding box center [649, 152] width 70 height 22
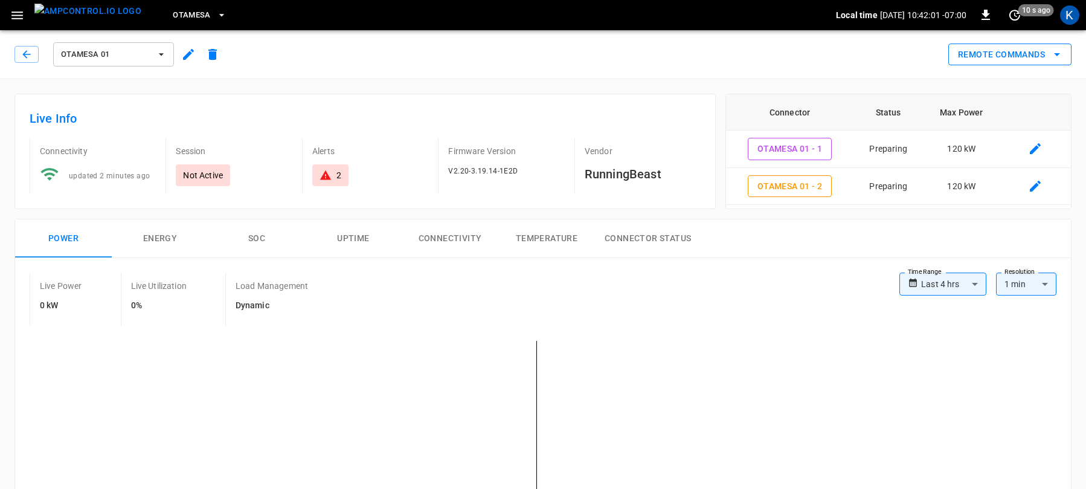
click at [1019, 56] on button "Remote Commands" at bounding box center [1010, 54] width 123 height 22
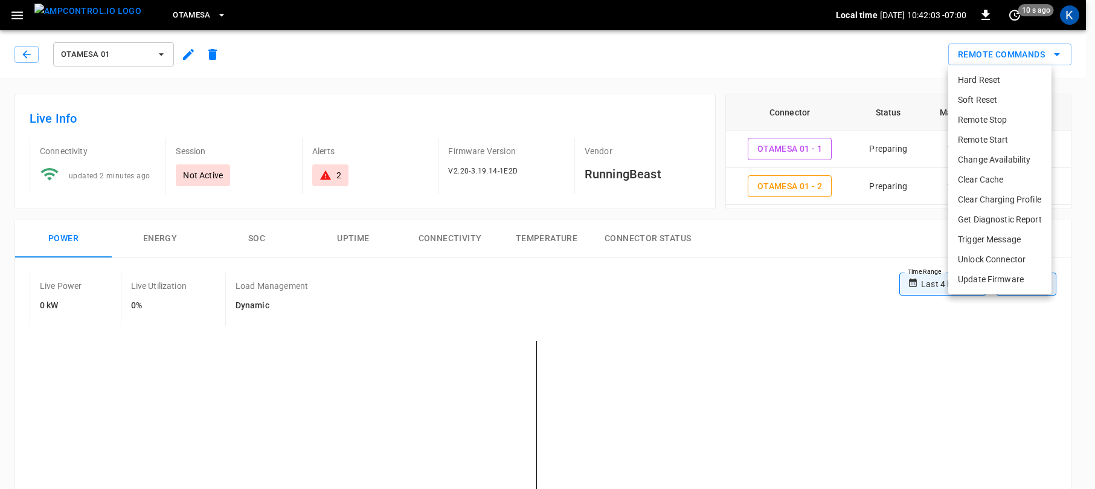
click at [985, 140] on li "Remote Start" at bounding box center [1000, 140] width 103 height 20
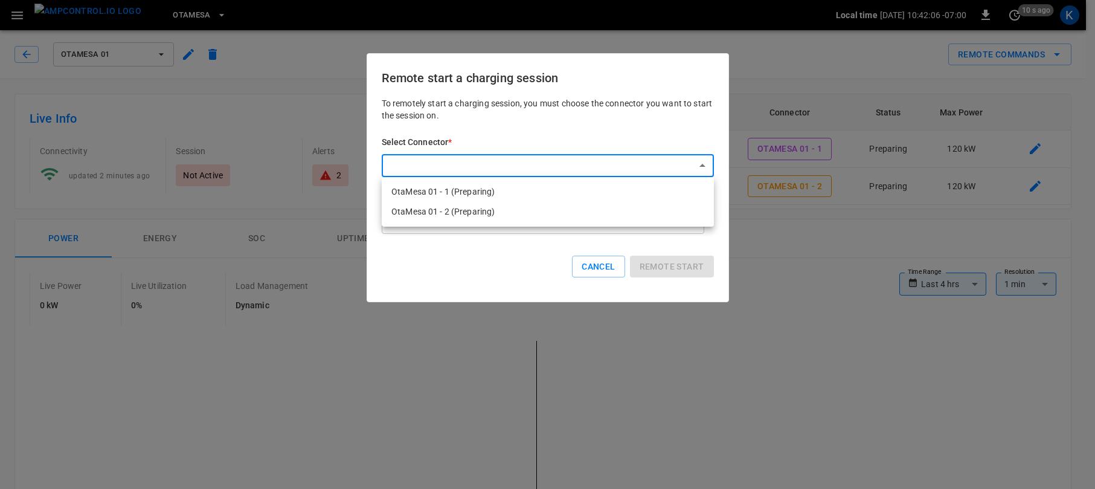
click at [468, 211] on li "OtaMesa 01 - 2 (Preparing)" at bounding box center [548, 212] width 332 height 20
type input "**********"
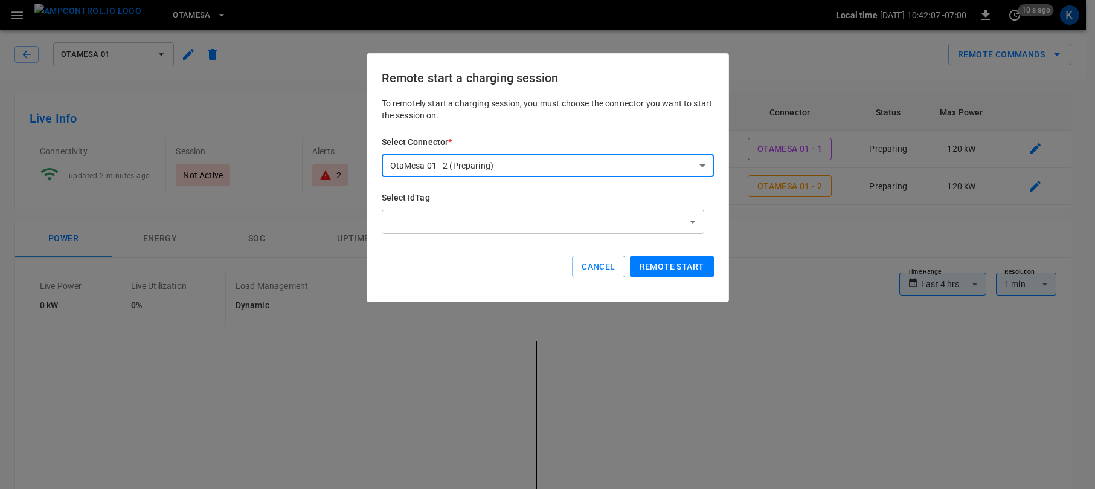
click at [670, 266] on button "Remote start" at bounding box center [672, 267] width 84 height 22
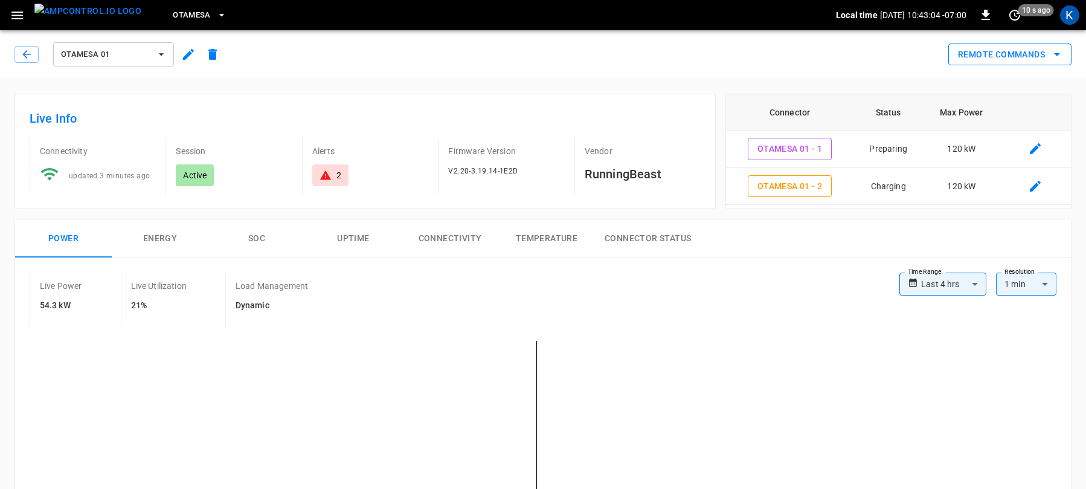
click at [1005, 53] on button "Remote Commands" at bounding box center [1010, 54] width 123 height 22
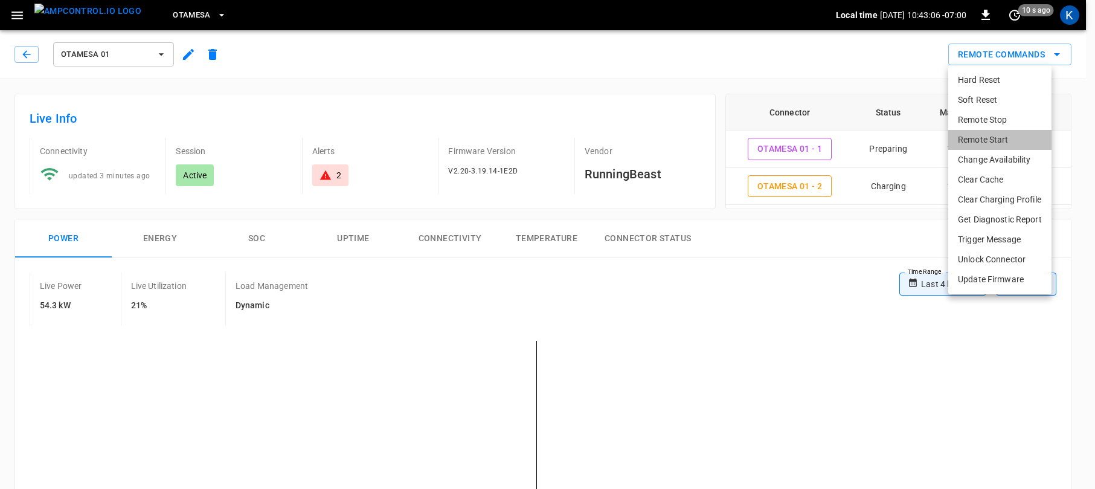
click at [982, 140] on li "Remote Start" at bounding box center [1000, 140] width 103 height 20
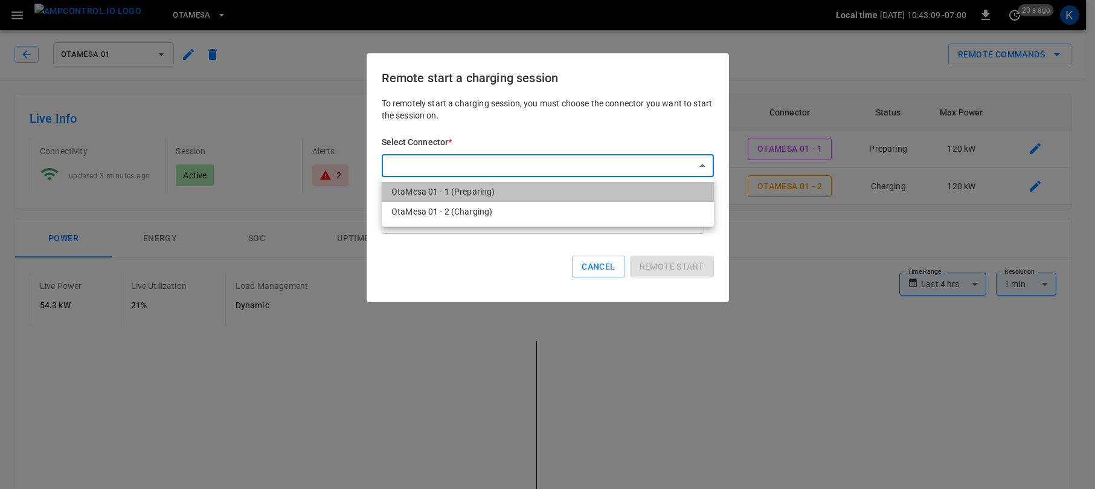
click at [472, 193] on li "OtaMesa 01 - 1 (Preparing)" at bounding box center [548, 192] width 332 height 20
type input "**********"
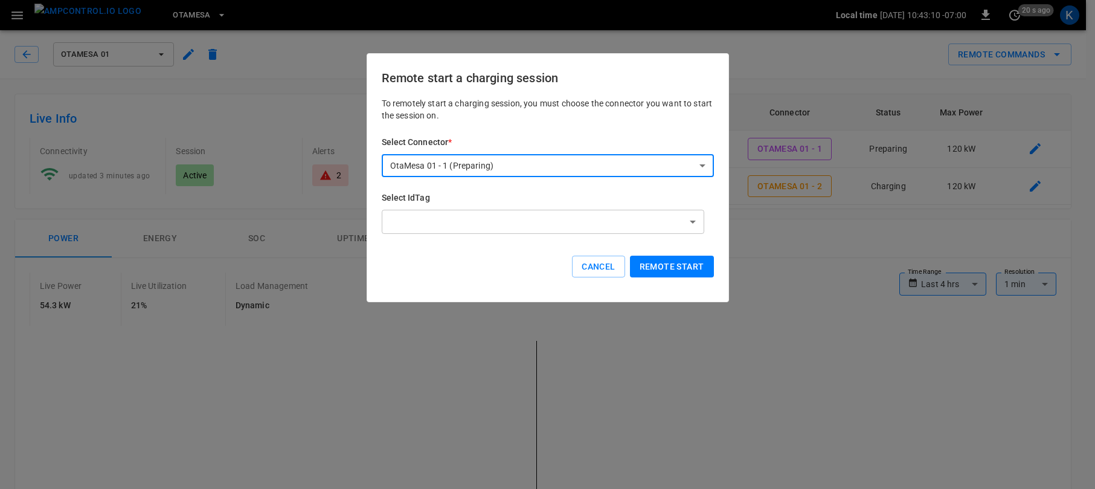
click at [665, 266] on button "Remote start" at bounding box center [672, 267] width 84 height 22
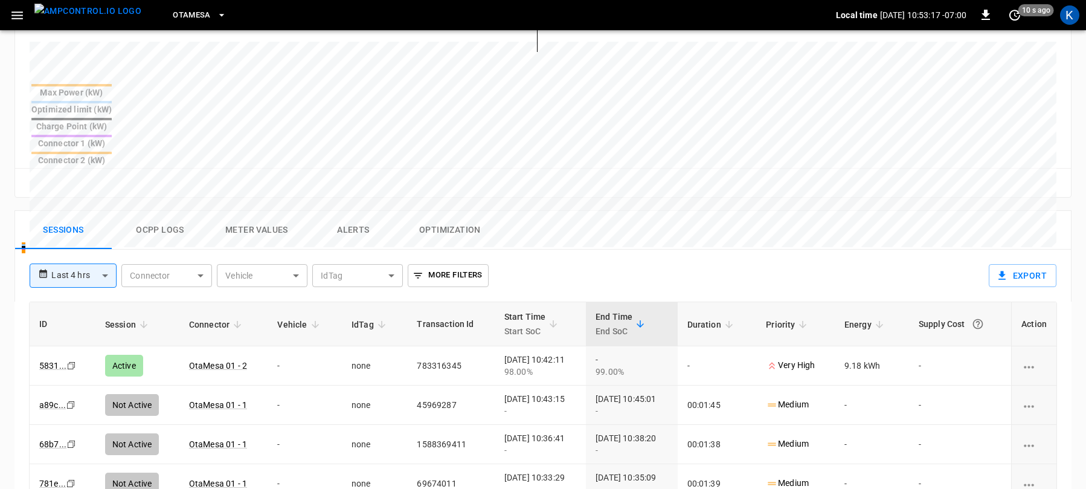
scroll to position [480, 0]
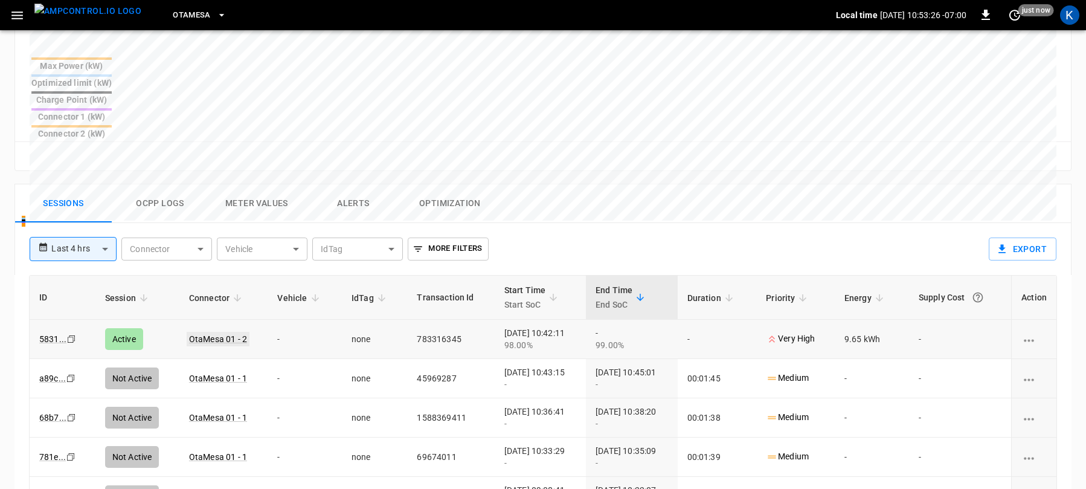
click at [215, 332] on link "OtaMesa 01 - 2" at bounding box center [218, 339] width 63 height 14
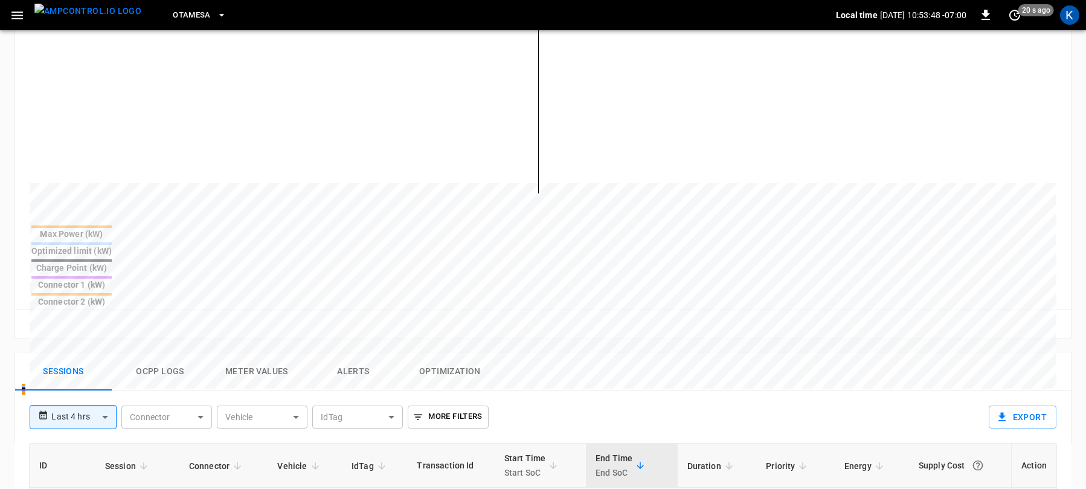
scroll to position [546, 0]
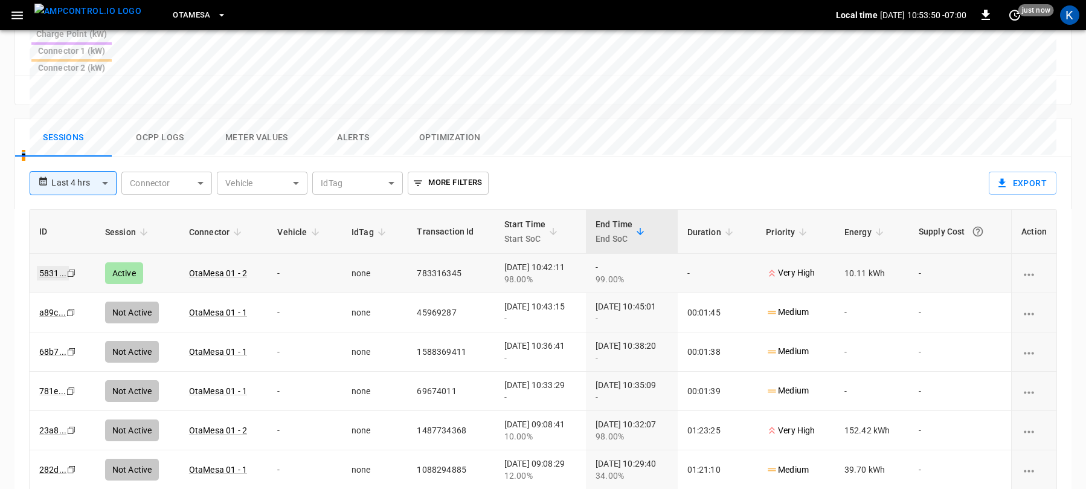
click at [51, 266] on link "5831 ..." at bounding box center [53, 273] width 32 height 14
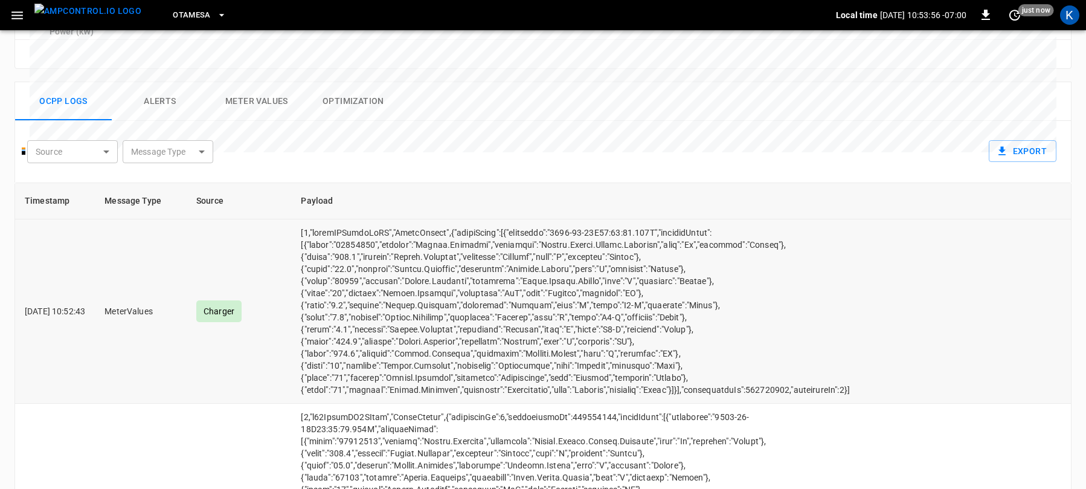
scroll to position [472, 0]
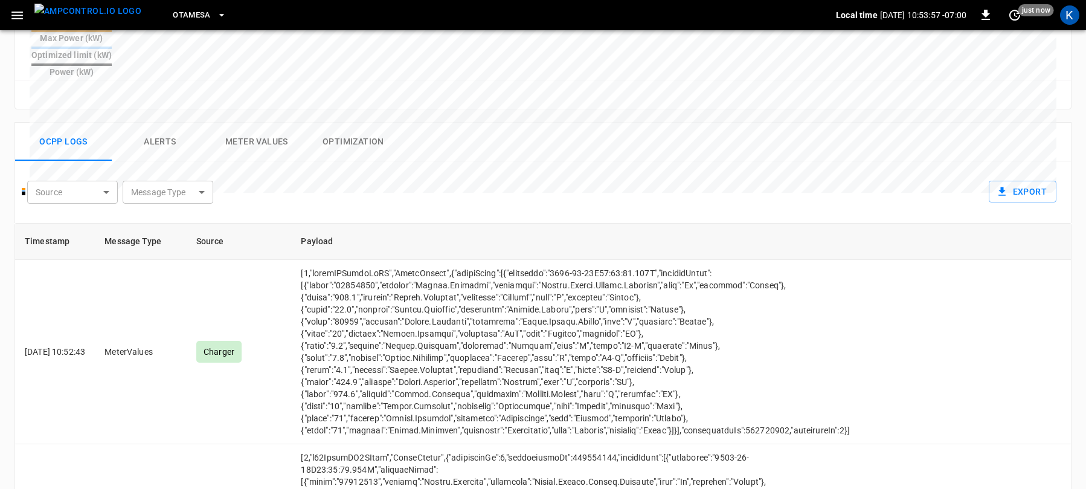
click at [257, 123] on button "Meter Values" at bounding box center [256, 142] width 97 height 39
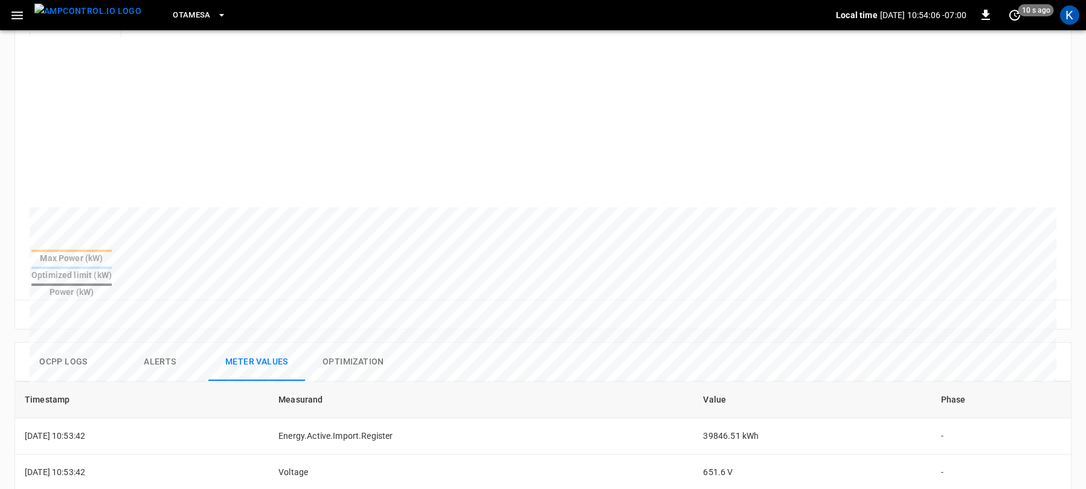
scroll to position [252, 0]
click at [60, 343] on button "Ocpp logs" at bounding box center [63, 362] width 97 height 39
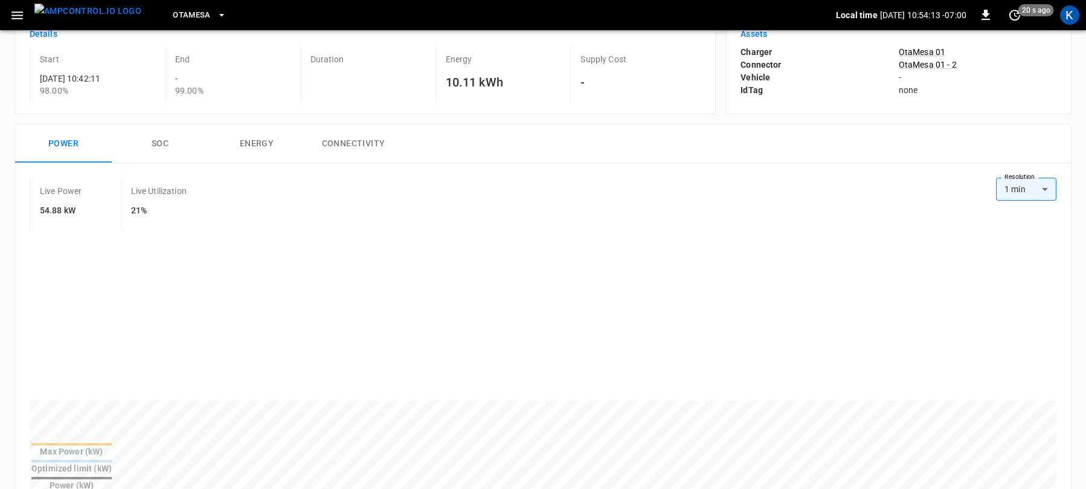
scroll to position [0, 0]
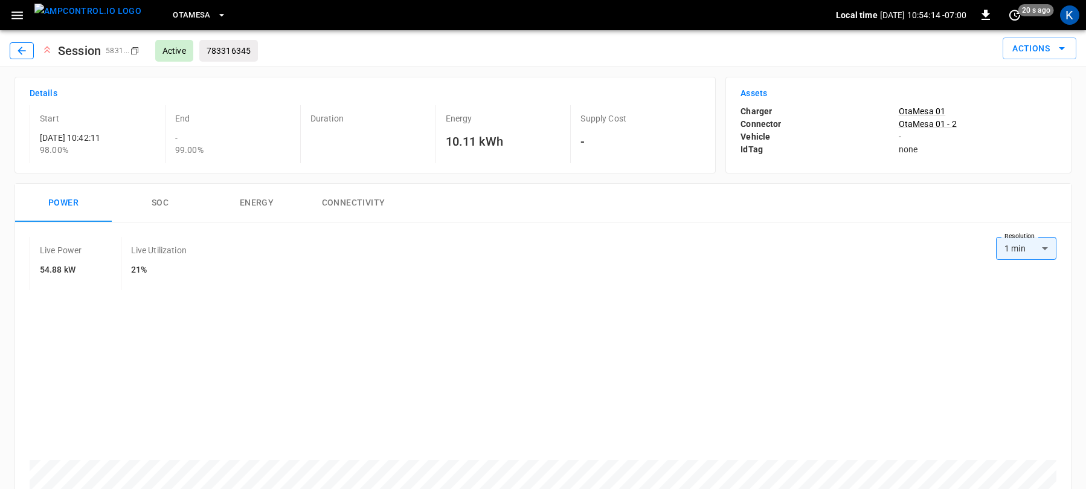
click at [19, 44] on button "button" at bounding box center [22, 50] width 24 height 17
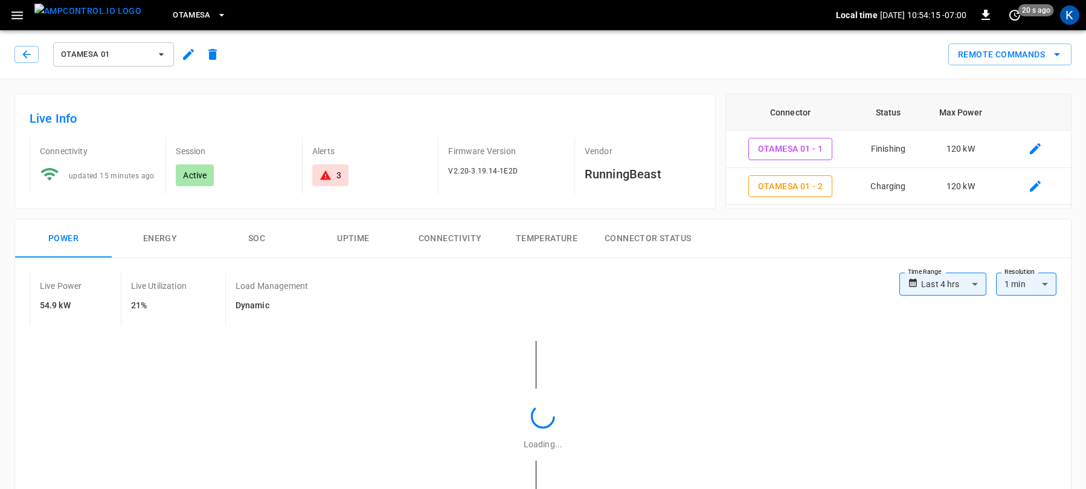
type input "**********"
click at [23, 51] on icon "button" at bounding box center [27, 54] width 12 height 12
click at [26, 55] on icon "button" at bounding box center [27, 54] width 12 height 12
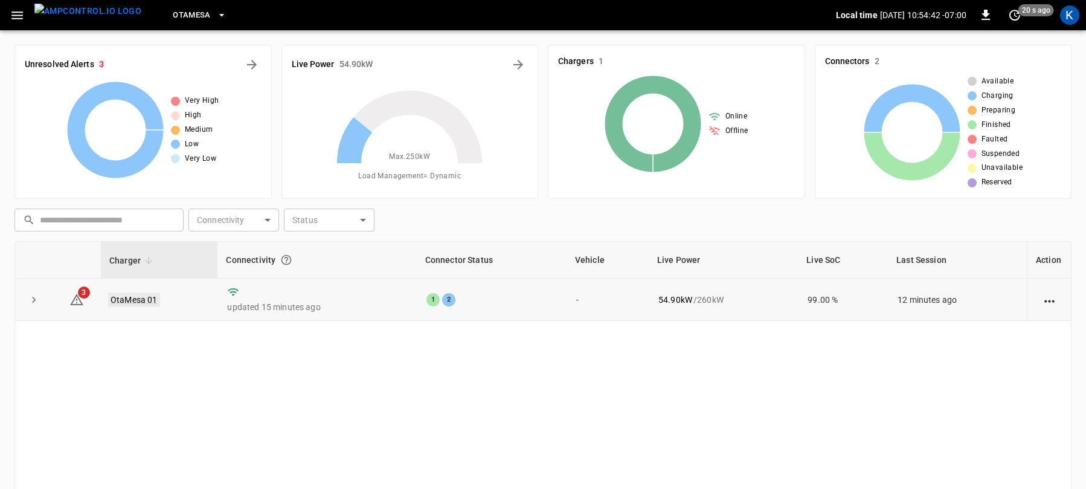
click at [130, 295] on link "OtaMesa 01" at bounding box center [134, 299] width 52 height 14
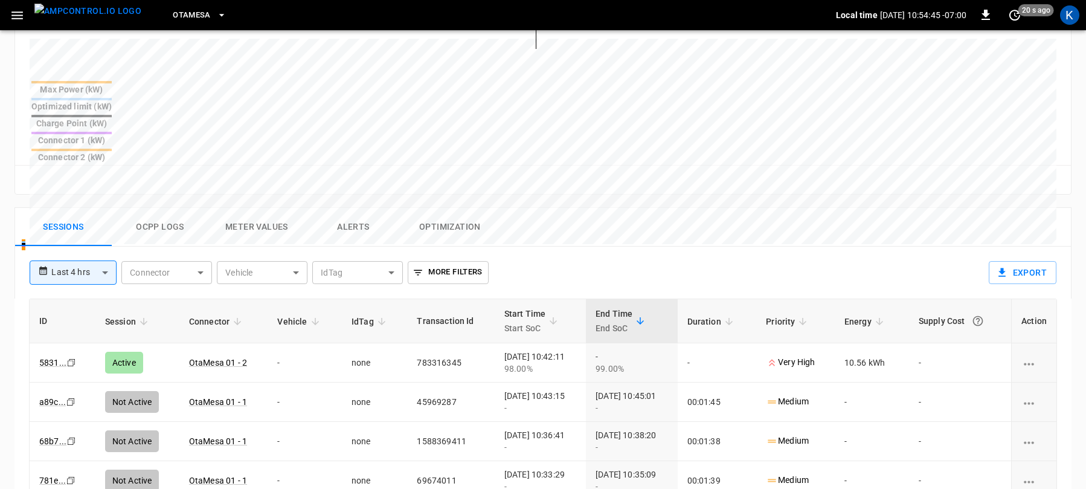
scroll to position [459, 0]
click at [57, 393] on link "a89c ..." at bounding box center [52, 400] width 31 height 14
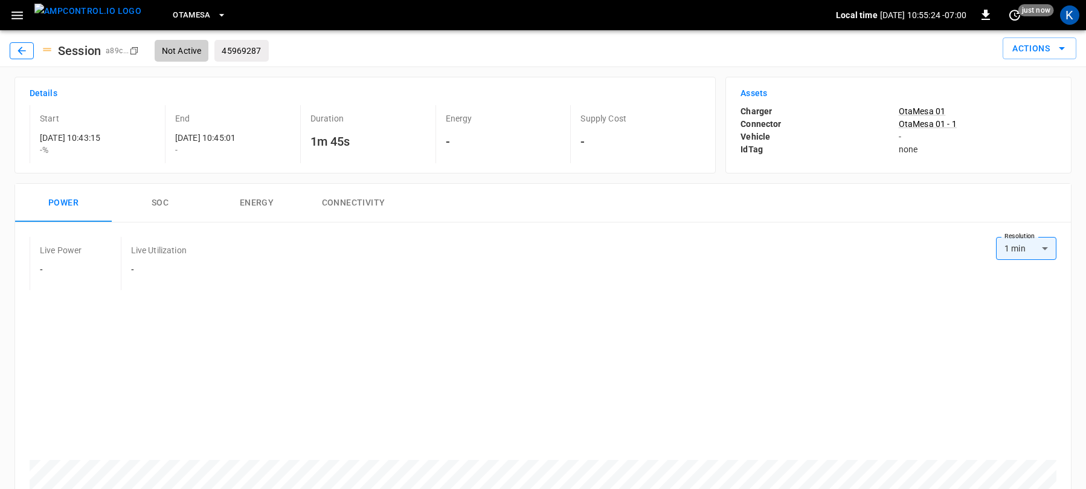
click at [22, 51] on icon "button" at bounding box center [22, 51] width 8 height 8
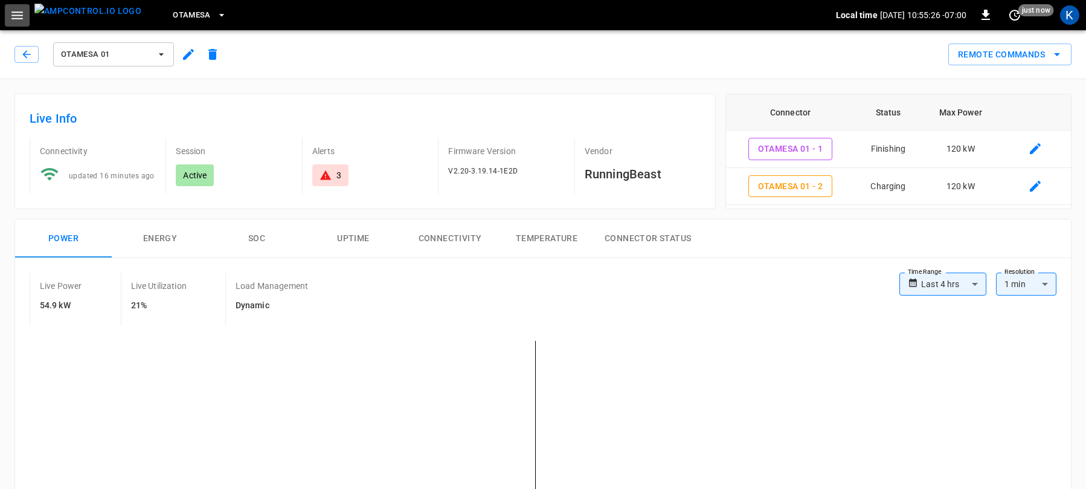
click at [16, 13] on icon "button" at bounding box center [17, 15] width 15 height 15
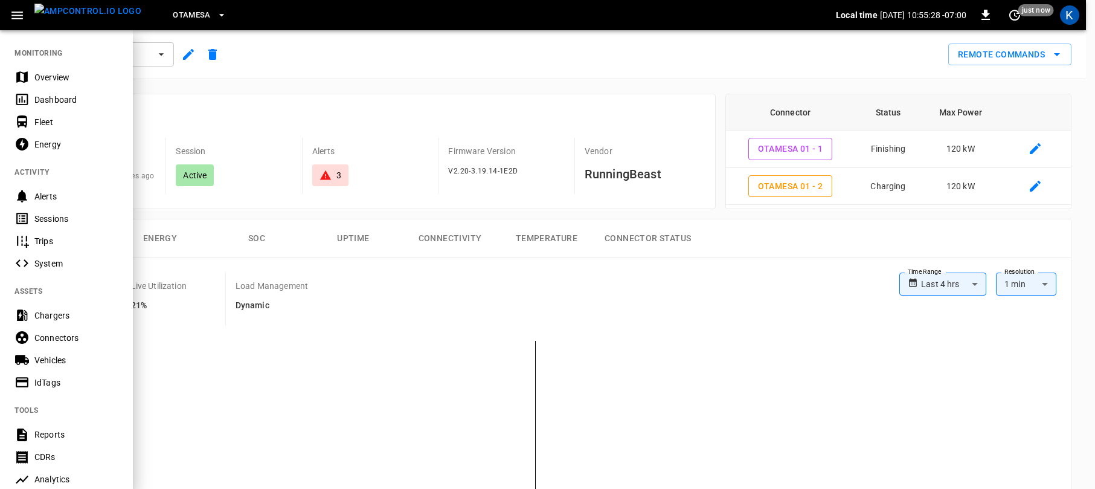
click at [60, 99] on div "Dashboard" at bounding box center [76, 100] width 84 height 12
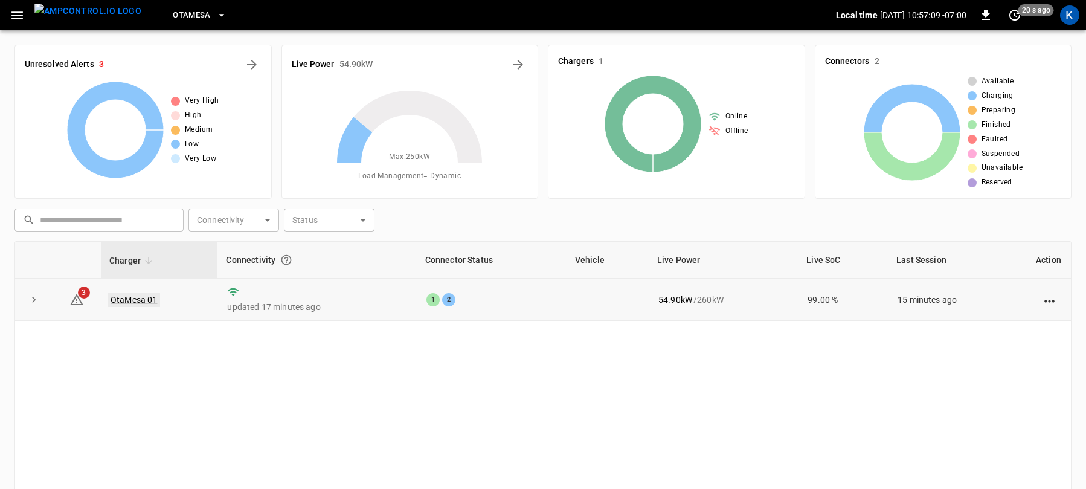
click at [132, 299] on link "OtaMesa 01" at bounding box center [134, 299] width 52 height 14
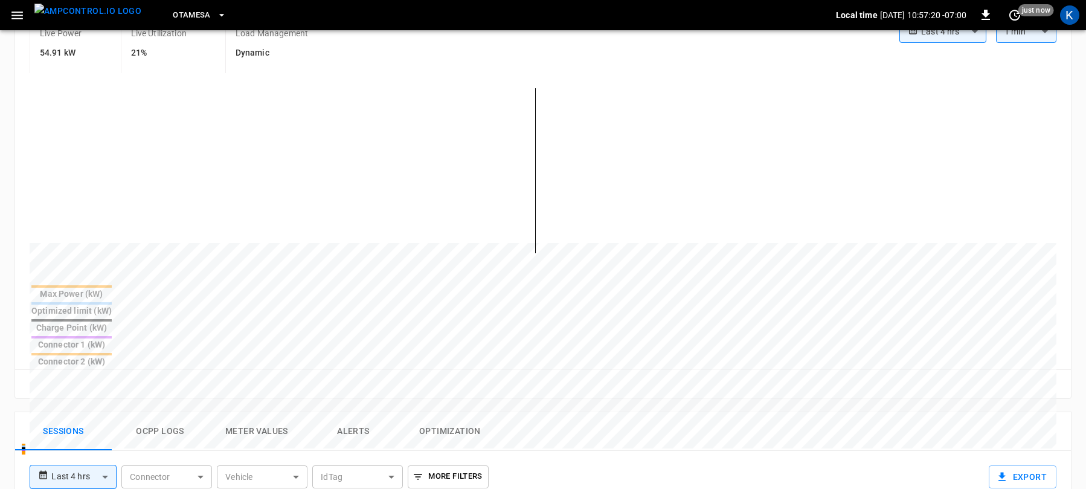
scroll to position [401, 0]
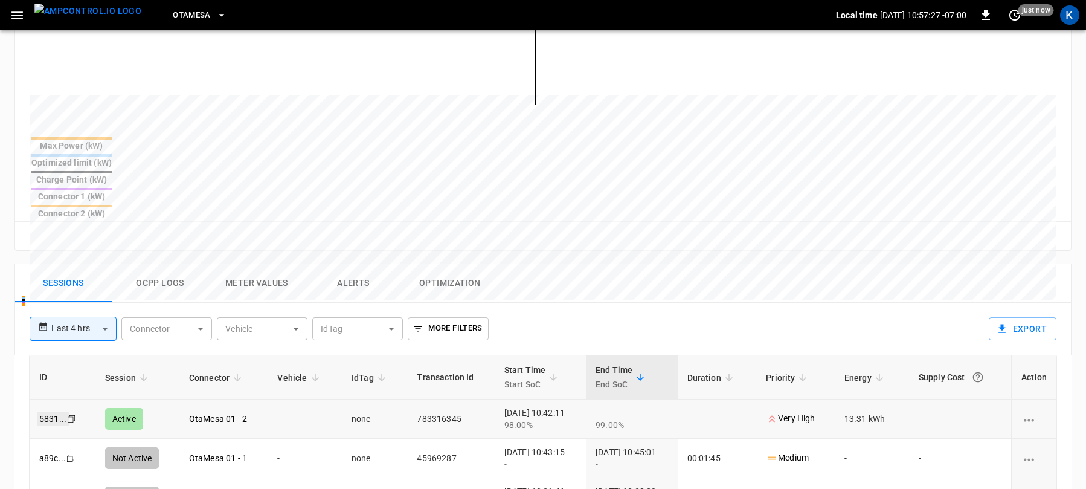
click at [47, 411] on link "5831 ..." at bounding box center [53, 418] width 32 height 14
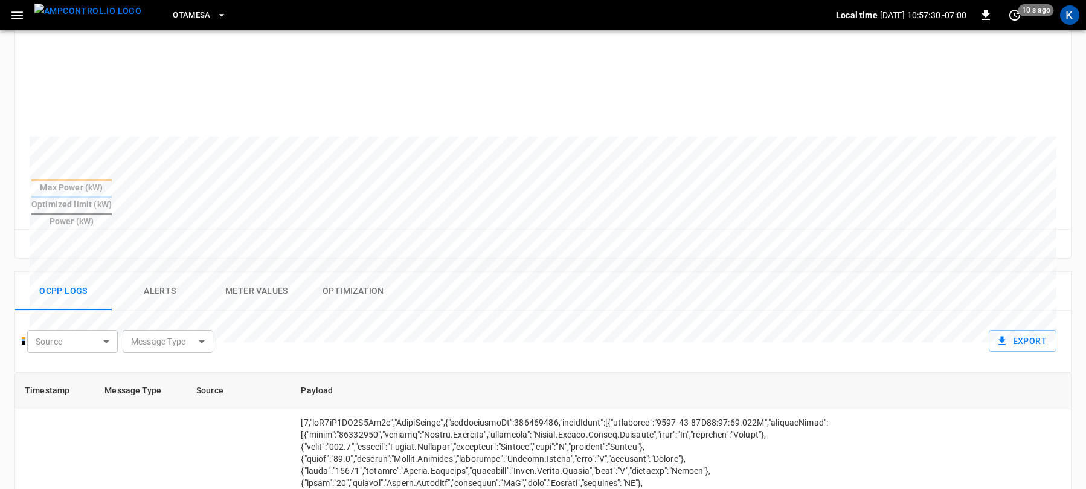
scroll to position [343, 0]
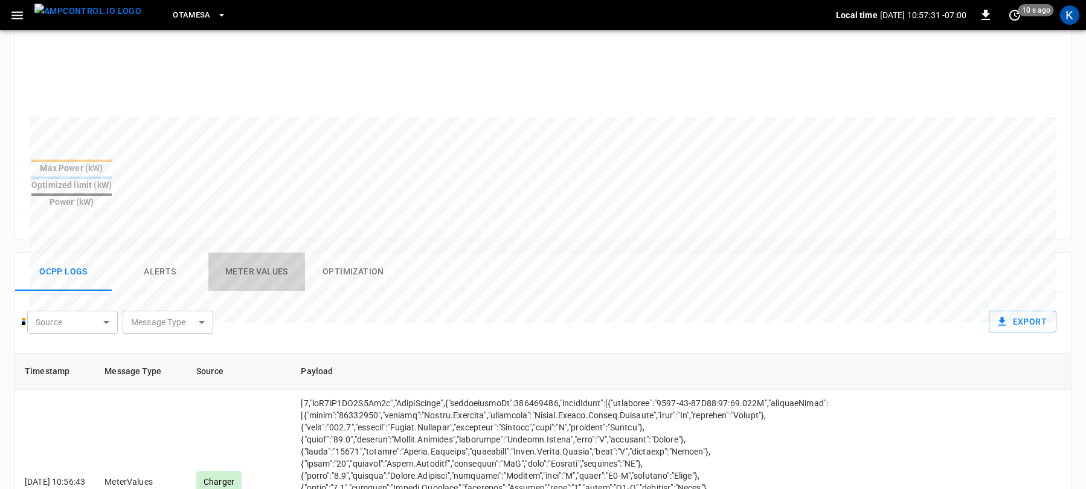
click at [259, 253] on button "Meter Values" at bounding box center [256, 272] width 97 height 39
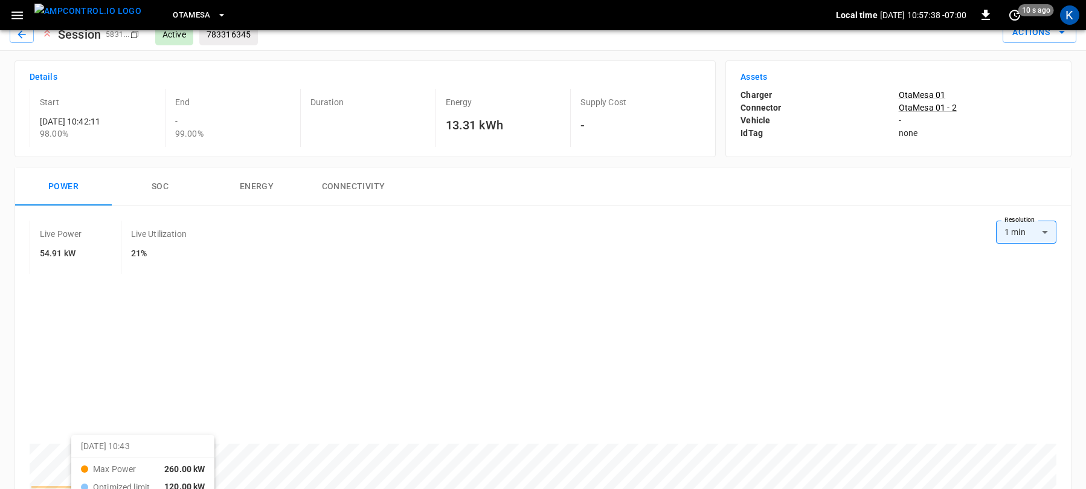
scroll to position [0, 0]
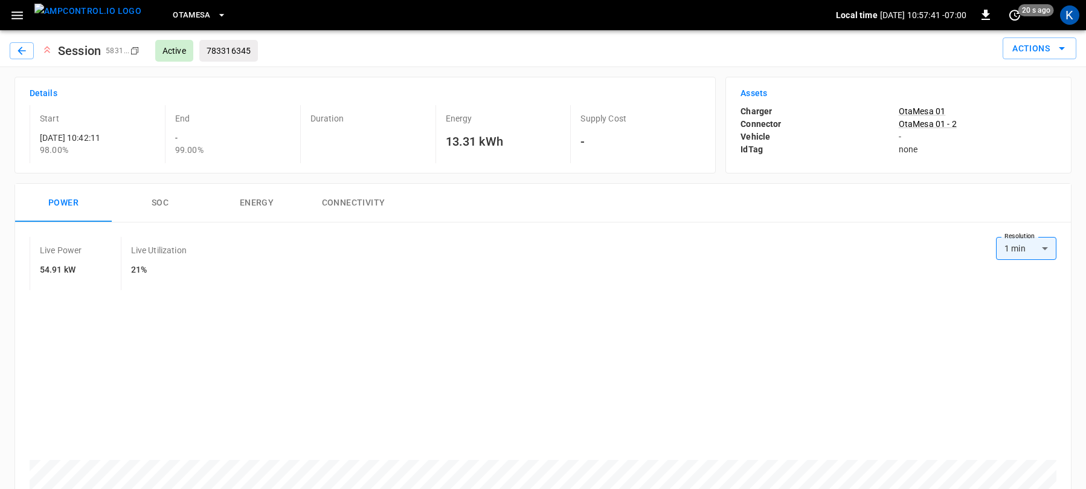
click at [173, 16] on span "OtaMesa" at bounding box center [192, 15] width 38 height 14
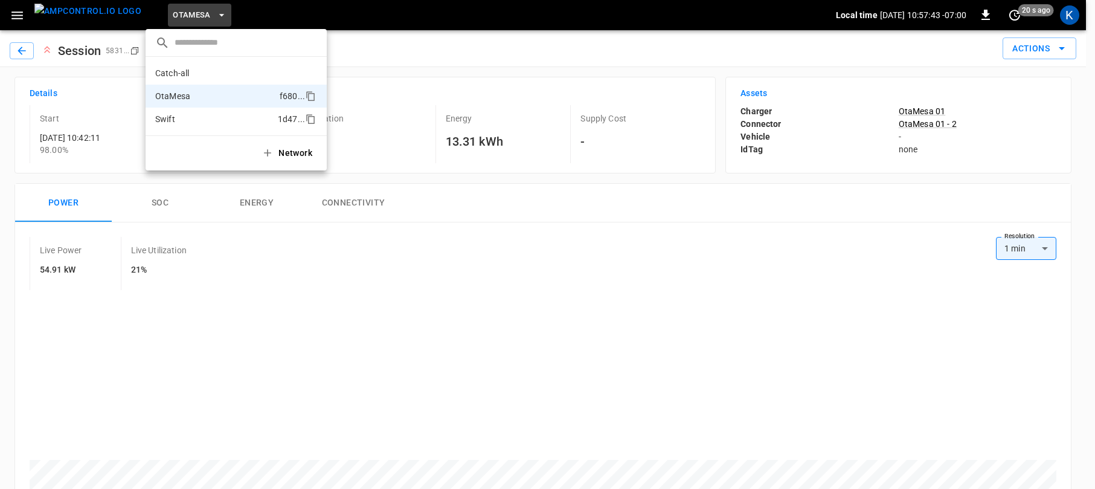
click at [168, 118] on p "Swift" at bounding box center [214, 119] width 118 height 12
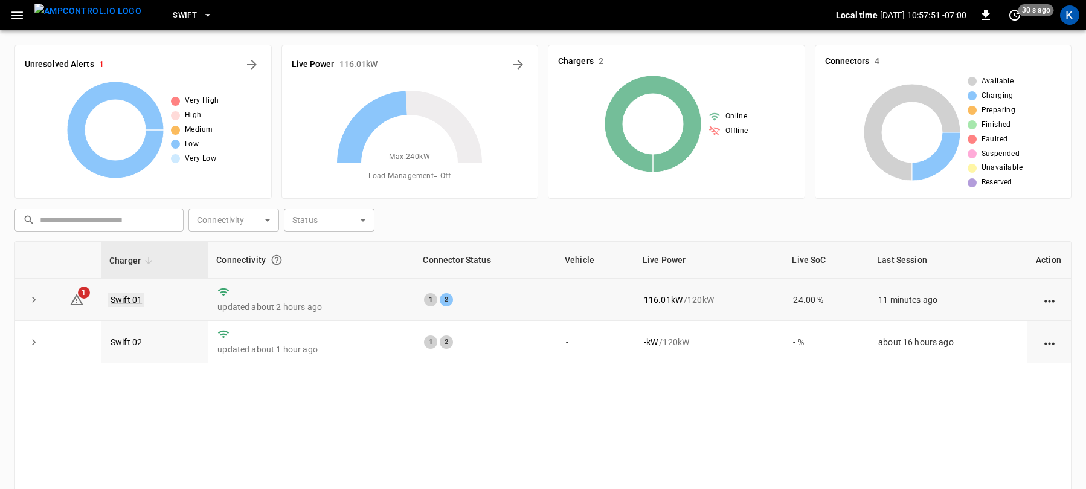
click at [125, 295] on link "Swift 01" at bounding box center [126, 299] width 36 height 14
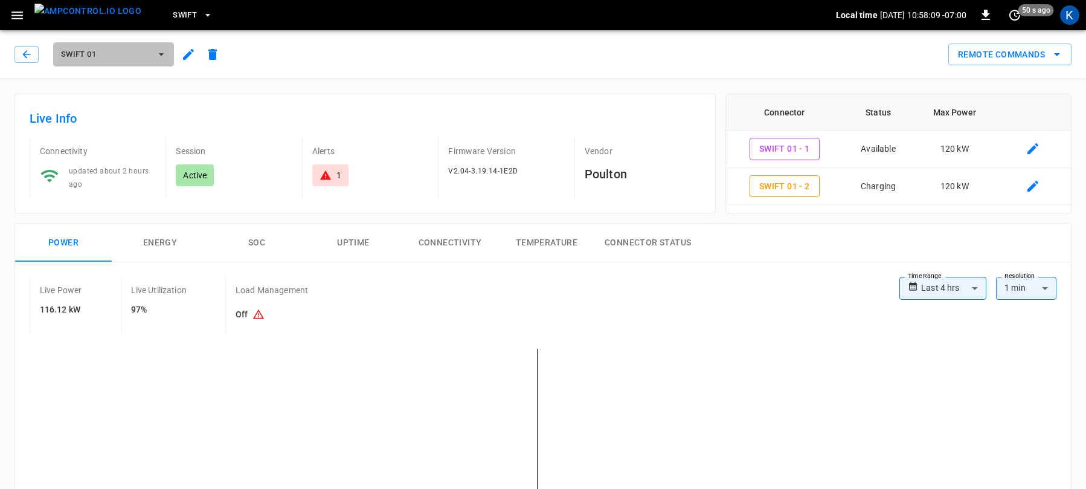
click at [85, 45] on button "Swift 01" at bounding box center [113, 54] width 121 height 24
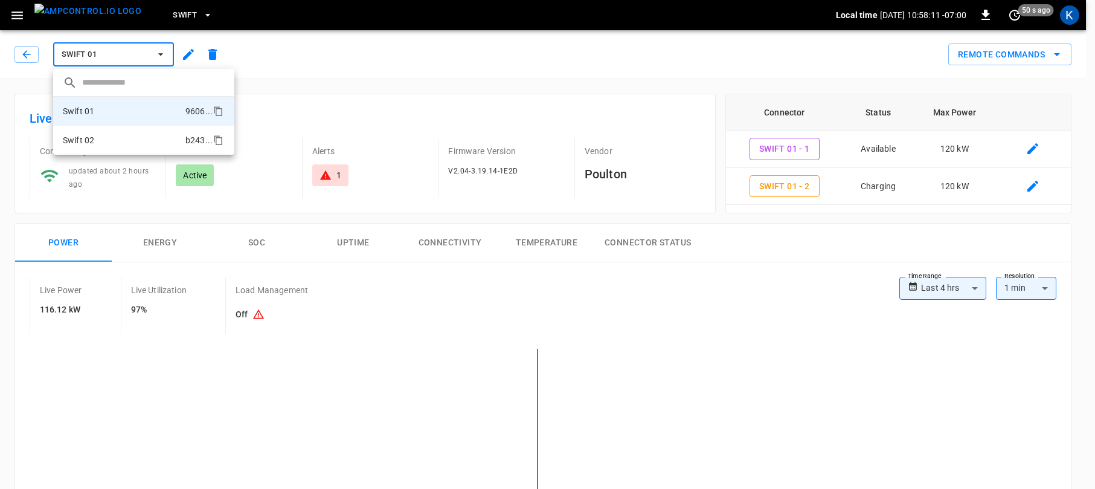
click at [96, 138] on li "Swift 02 b243 ..." at bounding box center [143, 140] width 181 height 29
